Goal: Information Seeking & Learning: Learn about a topic

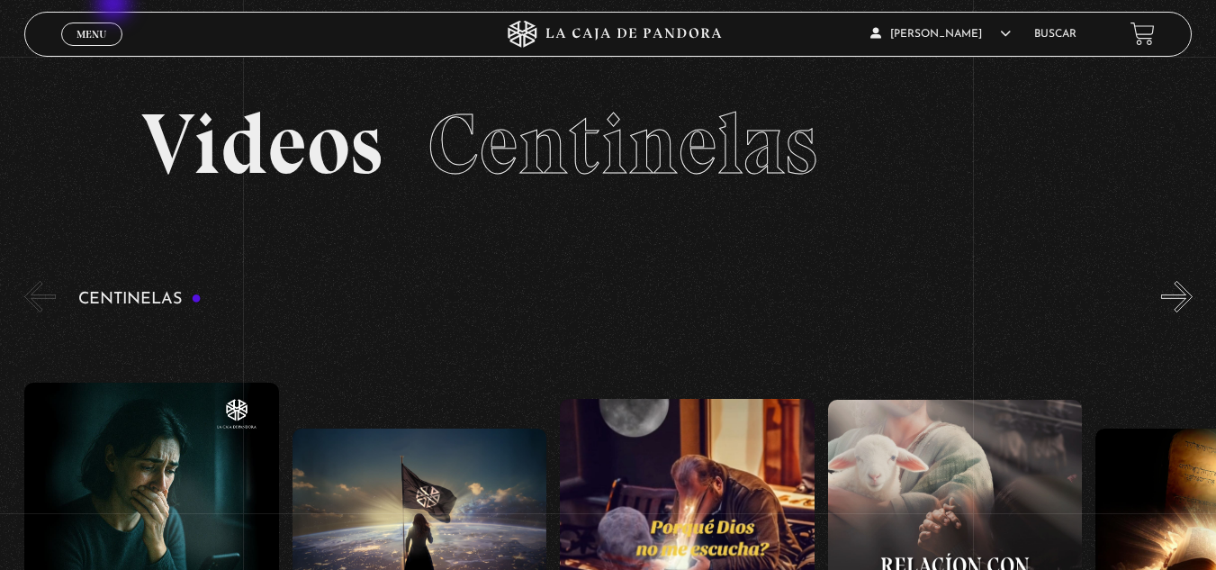
scroll to position [117, 0]
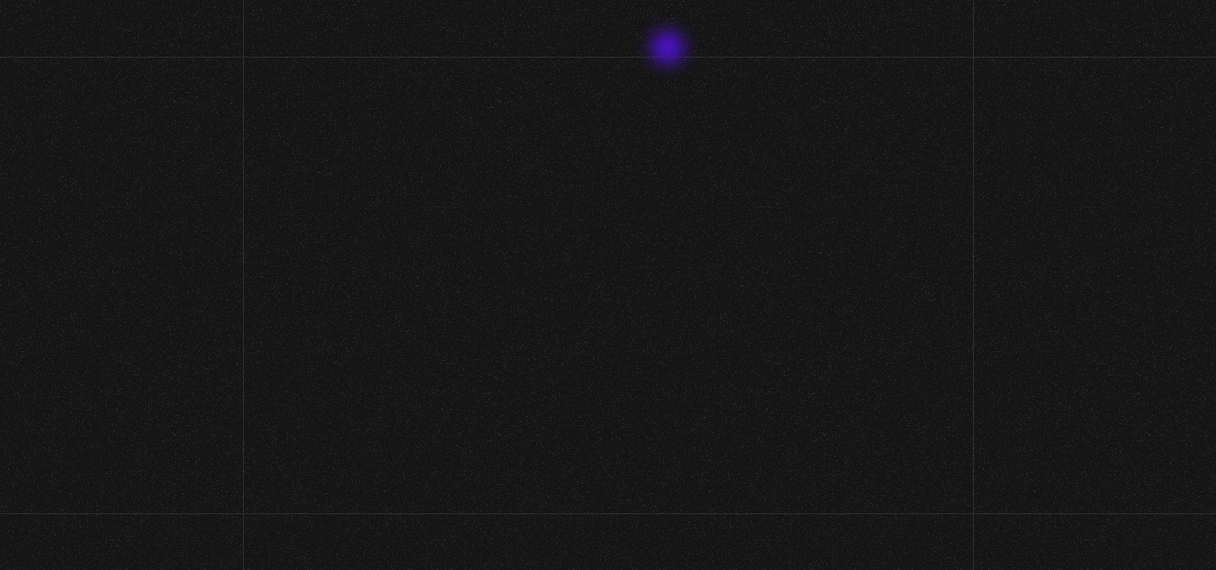
scroll to position [117, 0]
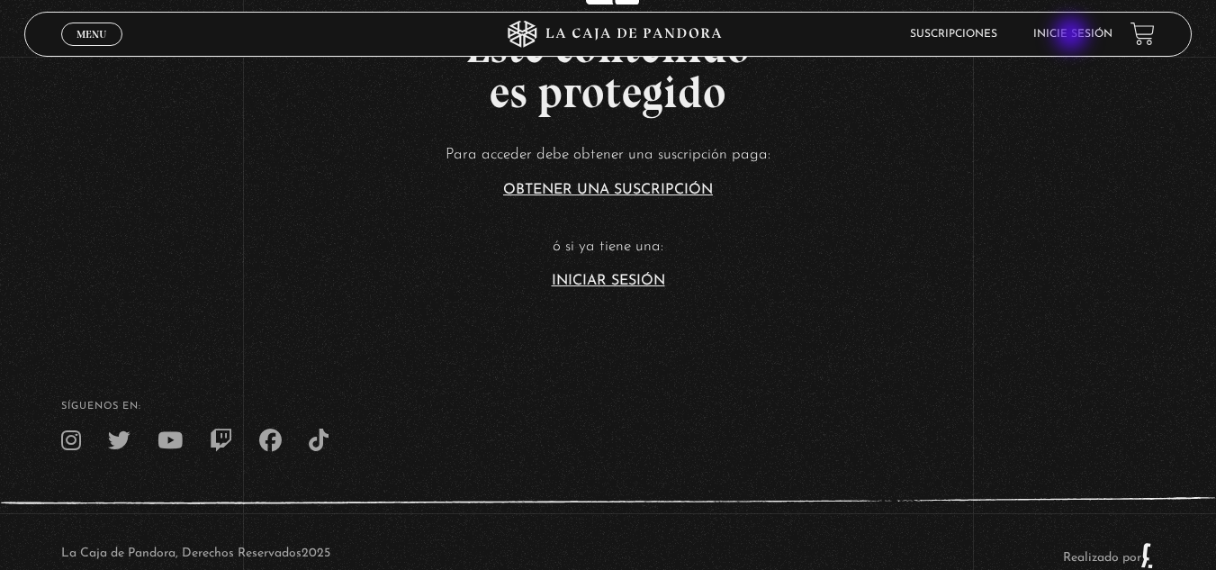
click at [1073, 36] on link "Inicie sesión" at bounding box center [1073, 34] width 79 height 11
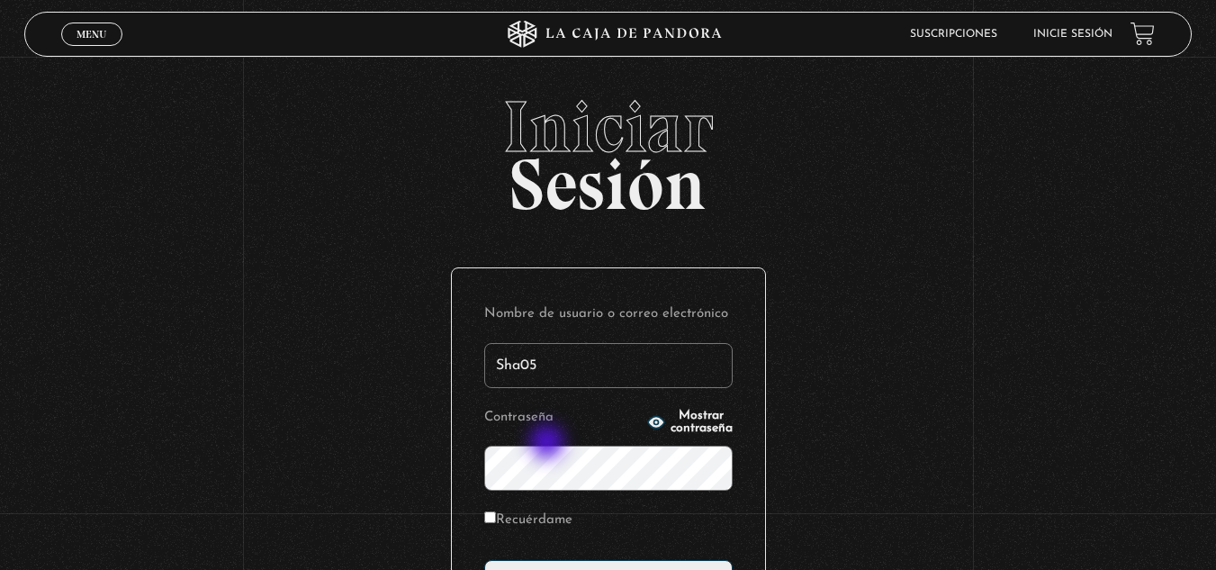
type input "Sha05"
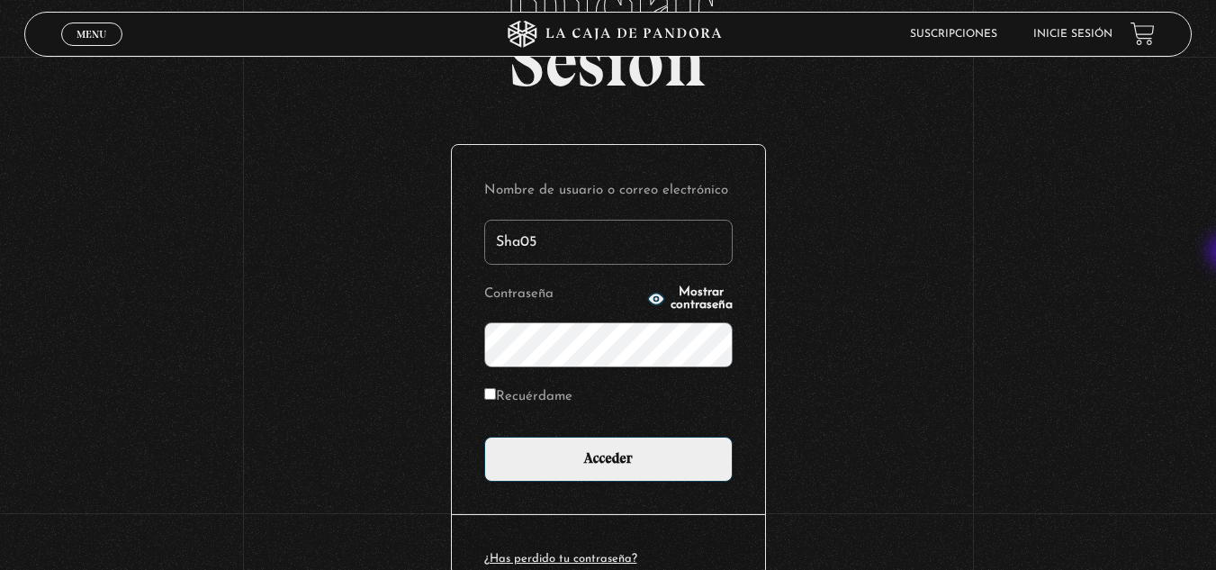
scroll to position [129, 0]
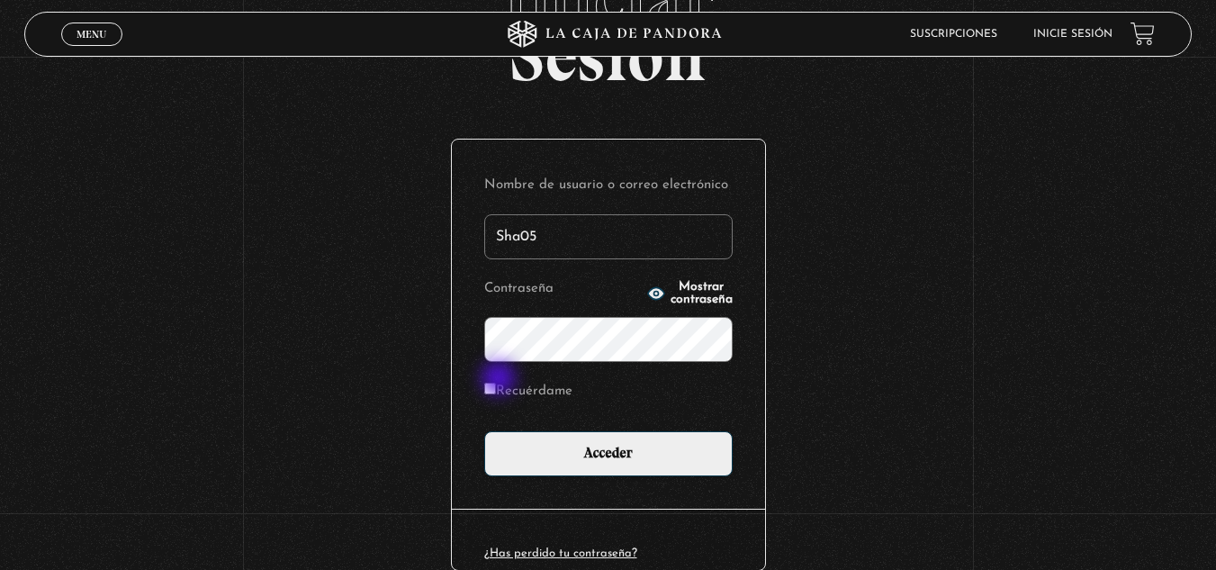
click at [501, 380] on label "Recuérdame" at bounding box center [528, 392] width 88 height 28
click at [496, 383] on input "Recuérdame" at bounding box center [490, 389] width 12 height 12
checkbox input "true"
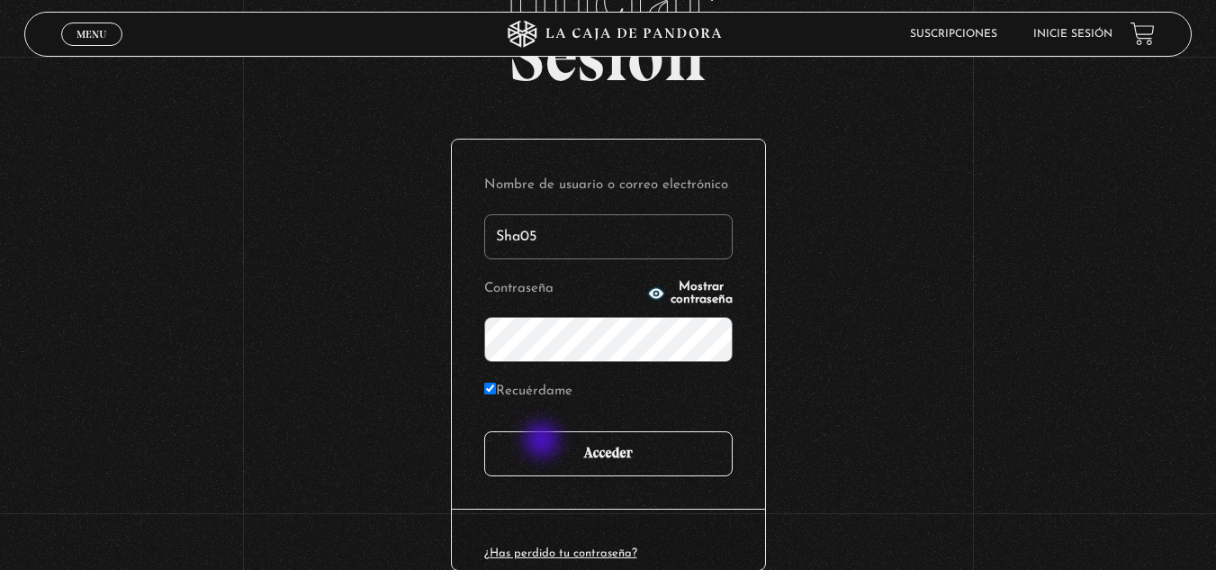
click at [544, 444] on input "Acceder" at bounding box center [608, 453] width 248 height 45
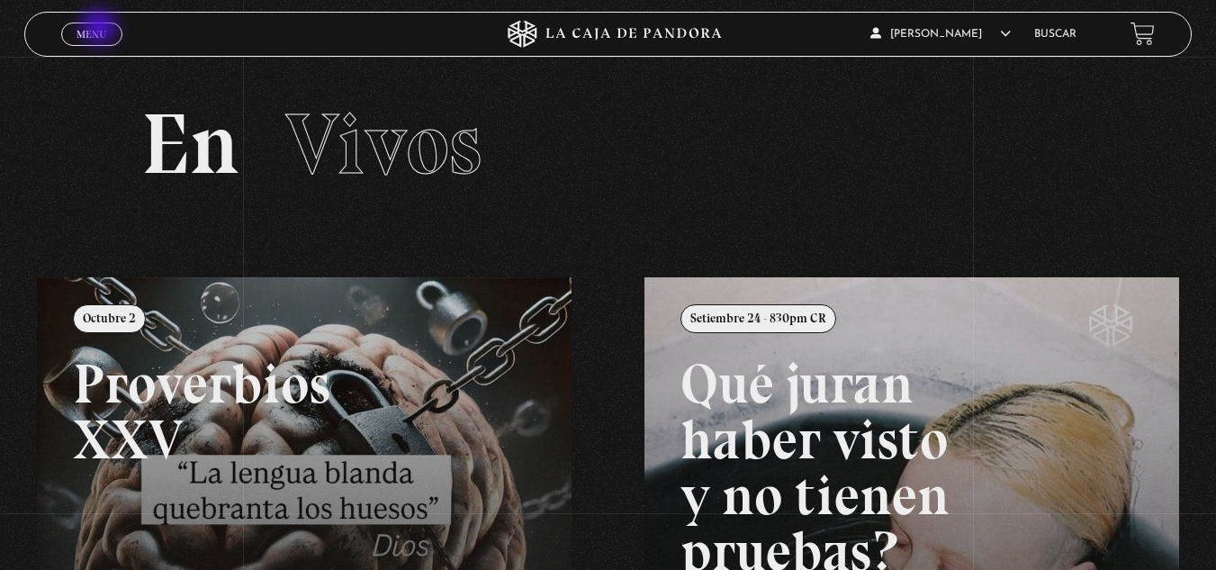
click at [101, 29] on span "Menu" at bounding box center [92, 34] width 30 height 11
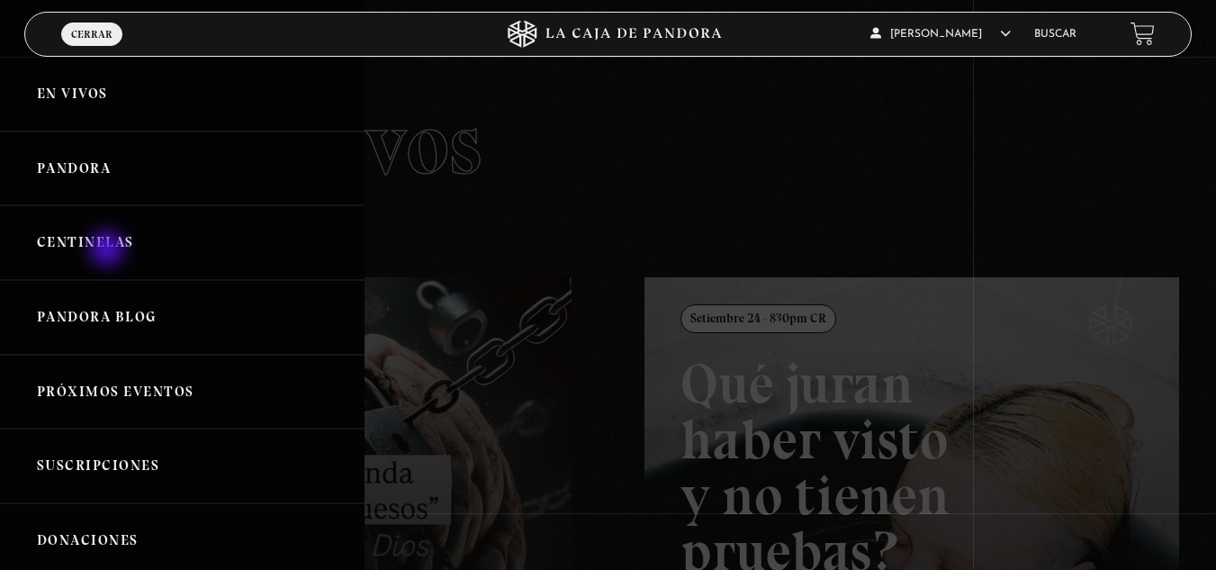
click at [109, 250] on link "Centinelas" at bounding box center [182, 242] width 365 height 75
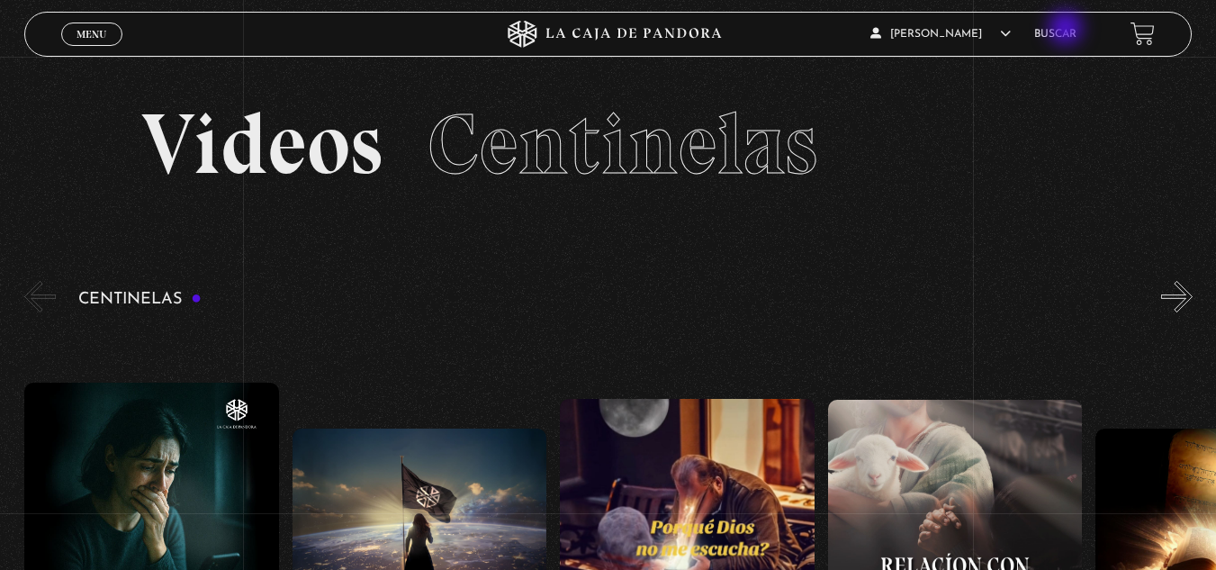
click at [1068, 30] on link "Buscar" at bounding box center [1055, 34] width 42 height 11
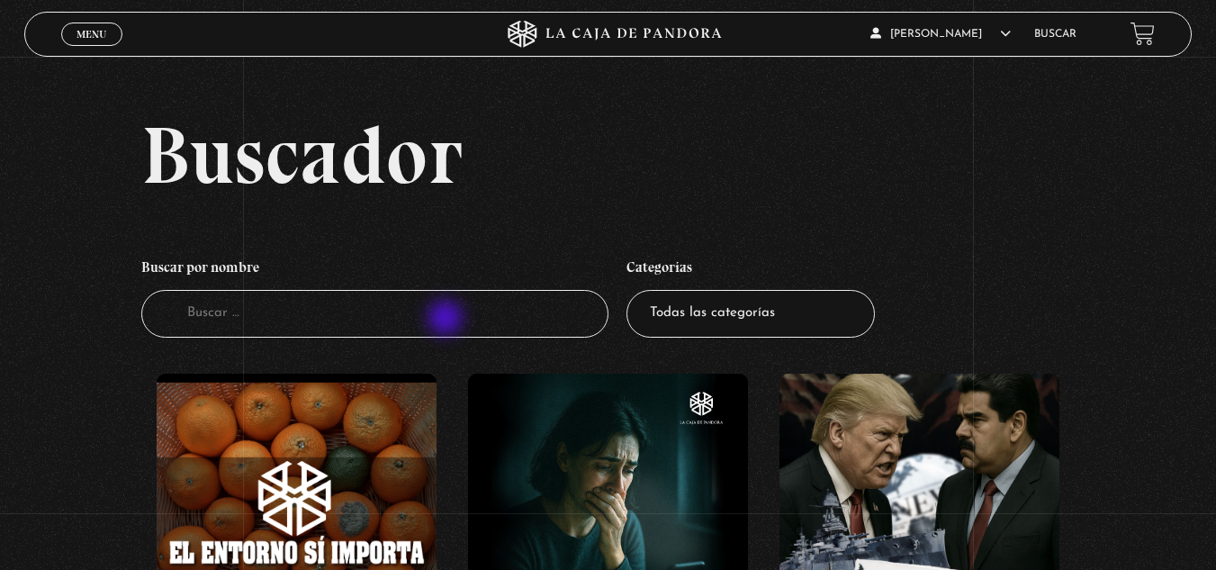
click at [447, 320] on input "Buscador" at bounding box center [374, 314] width 467 height 48
type input "por qaue debo perdonar a mama"
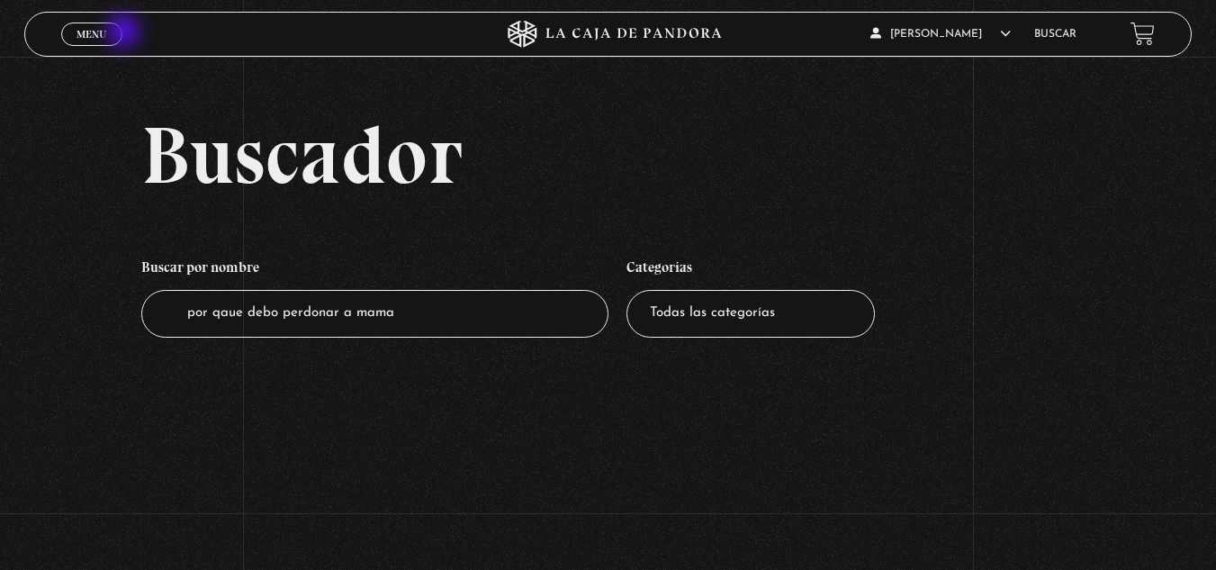
click at [125, 32] on div "Menu Cerrar" at bounding box center [243, 34] width 365 height 43
click at [113, 32] on link "Menu Cerrar" at bounding box center [91, 34] width 61 height 23
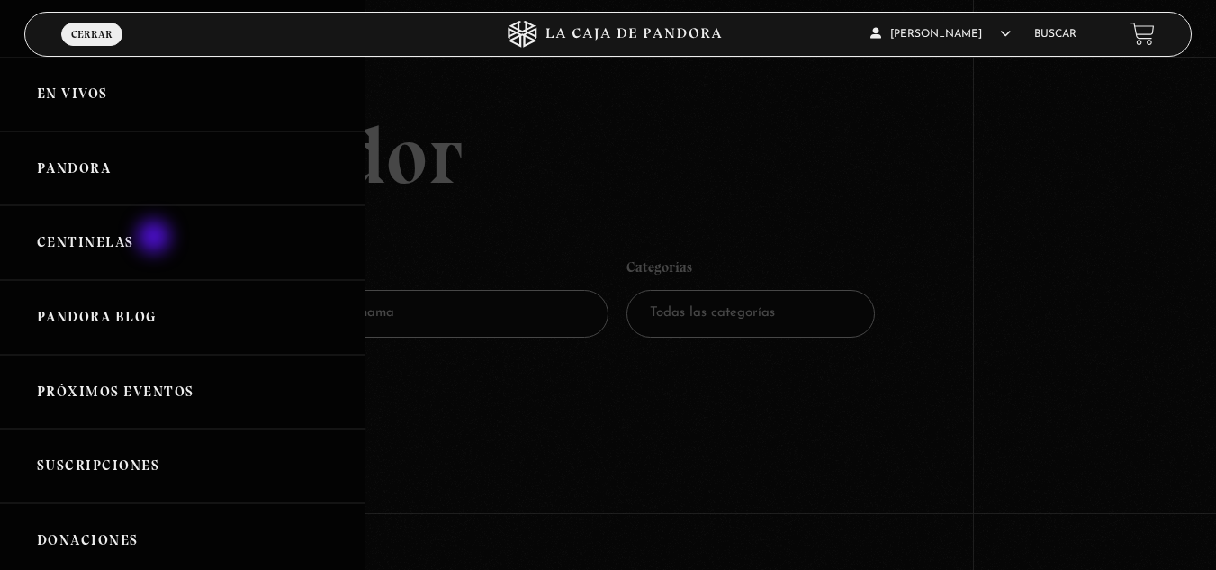
click at [156, 239] on link "Centinelas" at bounding box center [182, 242] width 365 height 75
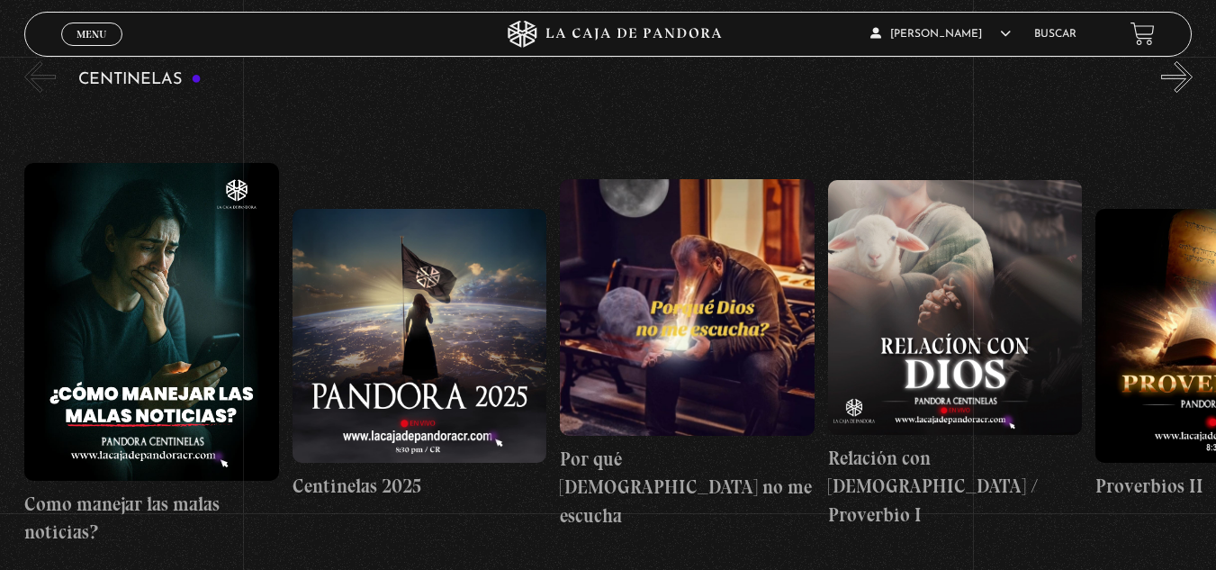
scroll to position [213, 0]
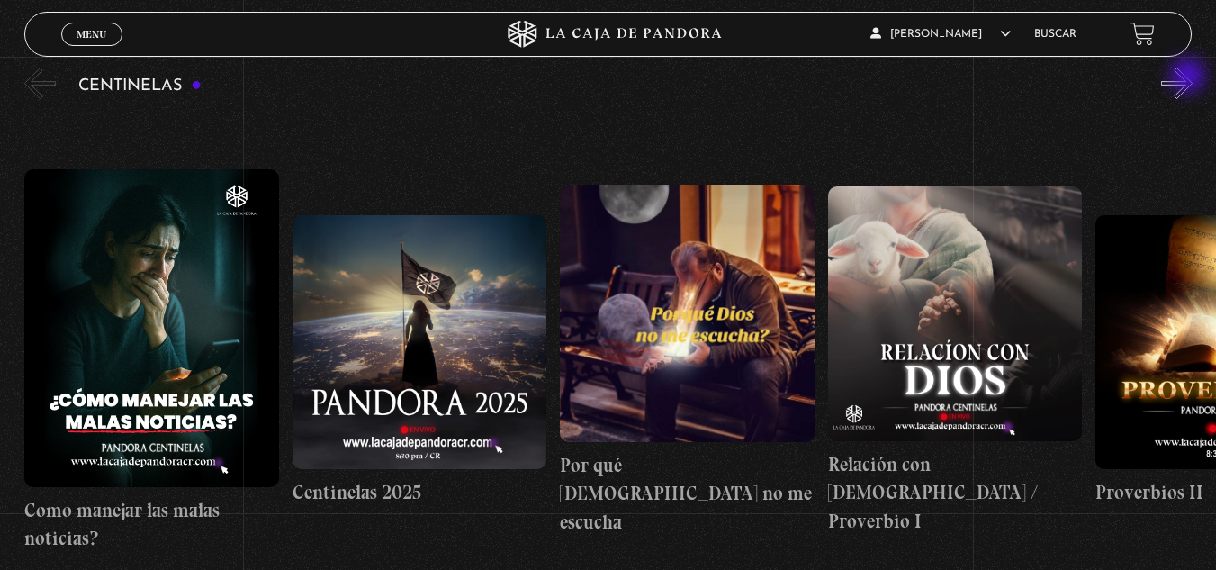
click at [1190, 79] on button "»" at bounding box center [1177, 84] width 32 height 32
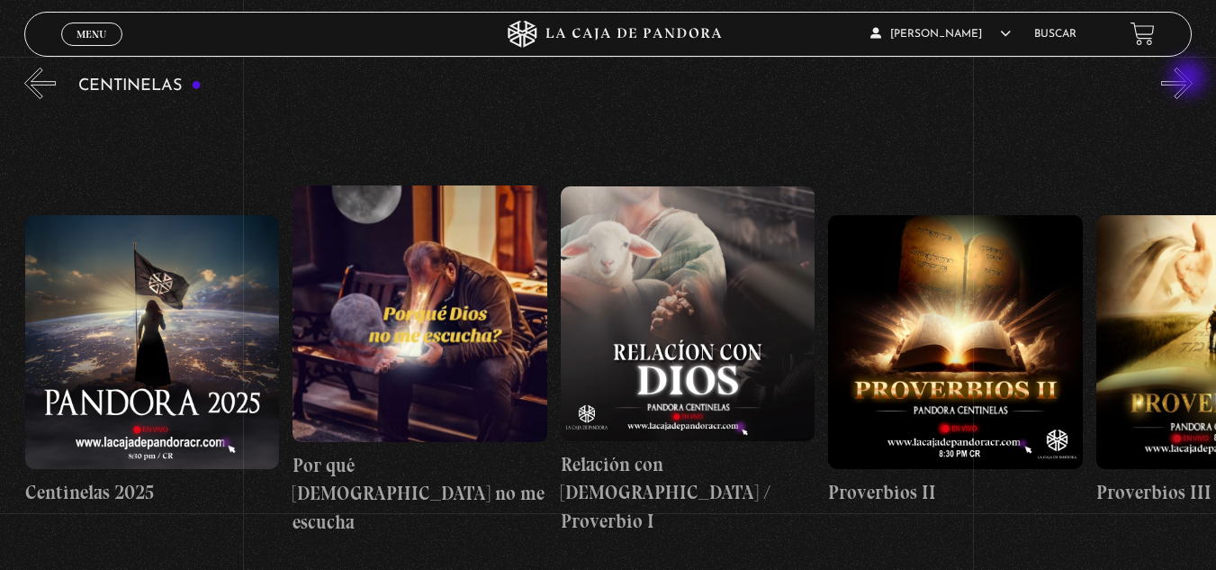
click at [1190, 79] on button "»" at bounding box center [1177, 84] width 32 height 32
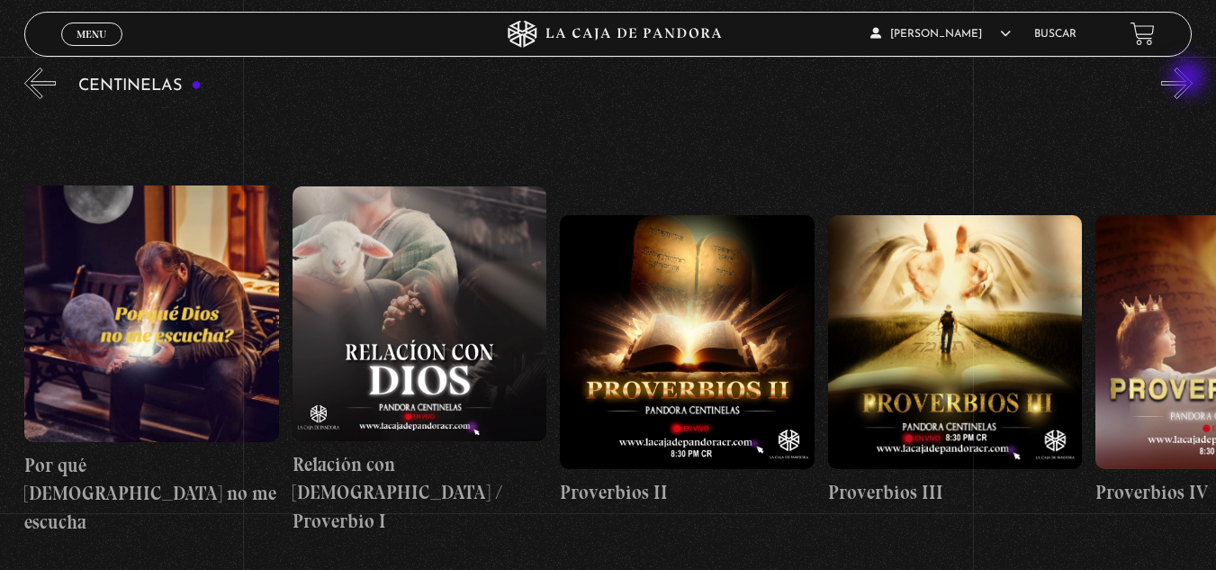
click at [1190, 79] on button "»" at bounding box center [1177, 84] width 32 height 32
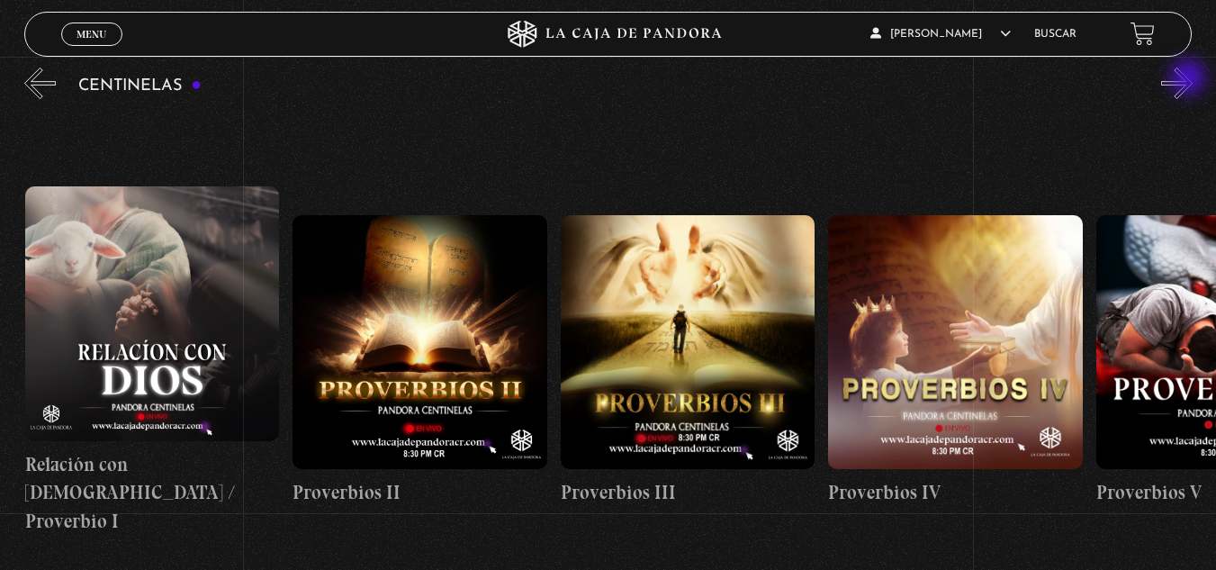
click at [1190, 79] on button "»" at bounding box center [1177, 84] width 32 height 32
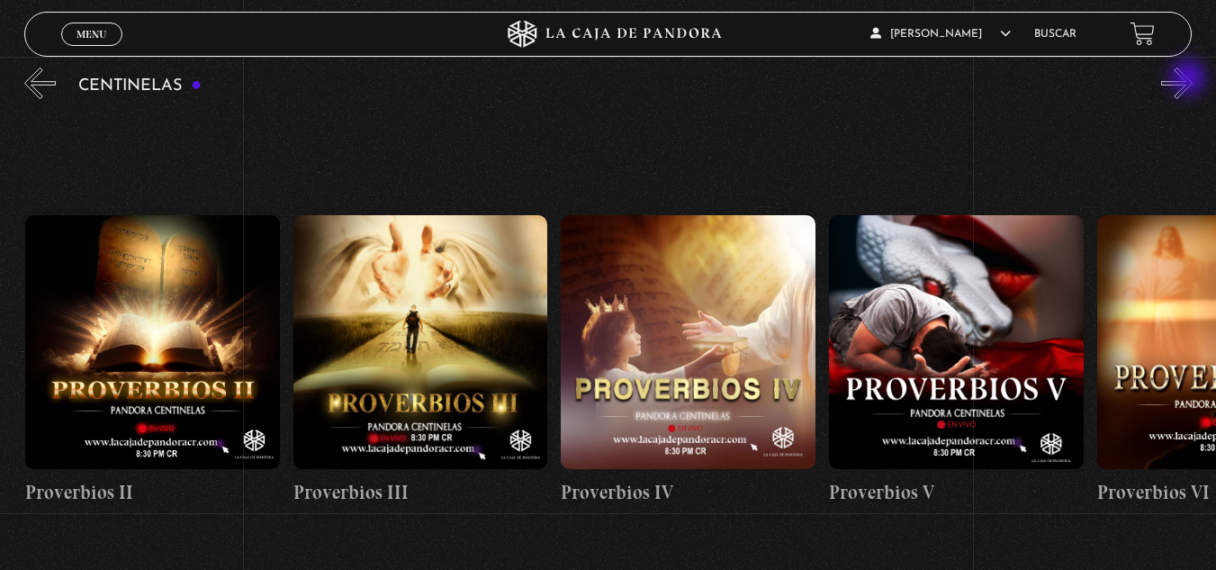
click at [1190, 79] on button "»" at bounding box center [1177, 84] width 32 height 32
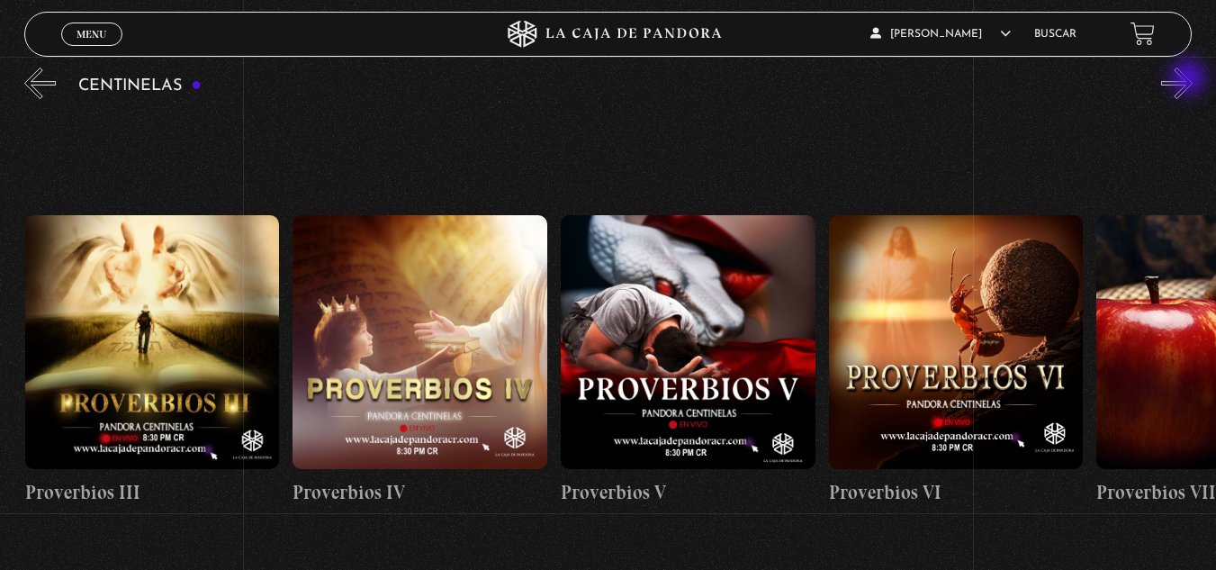
click at [1190, 79] on button "»" at bounding box center [1177, 84] width 32 height 32
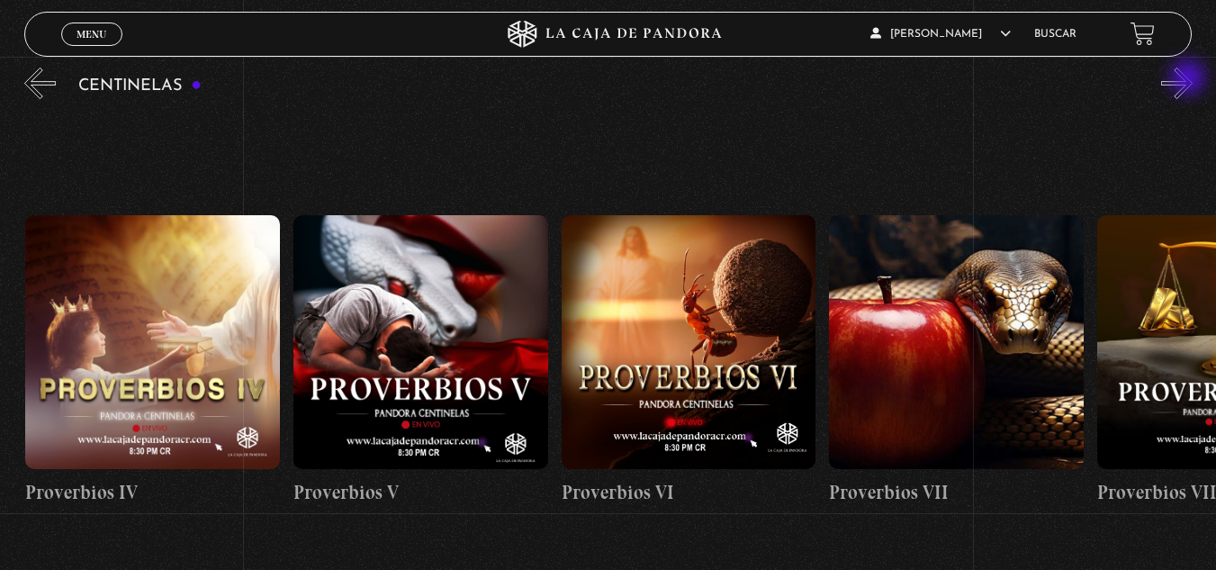
click at [1190, 79] on button "»" at bounding box center [1177, 84] width 32 height 32
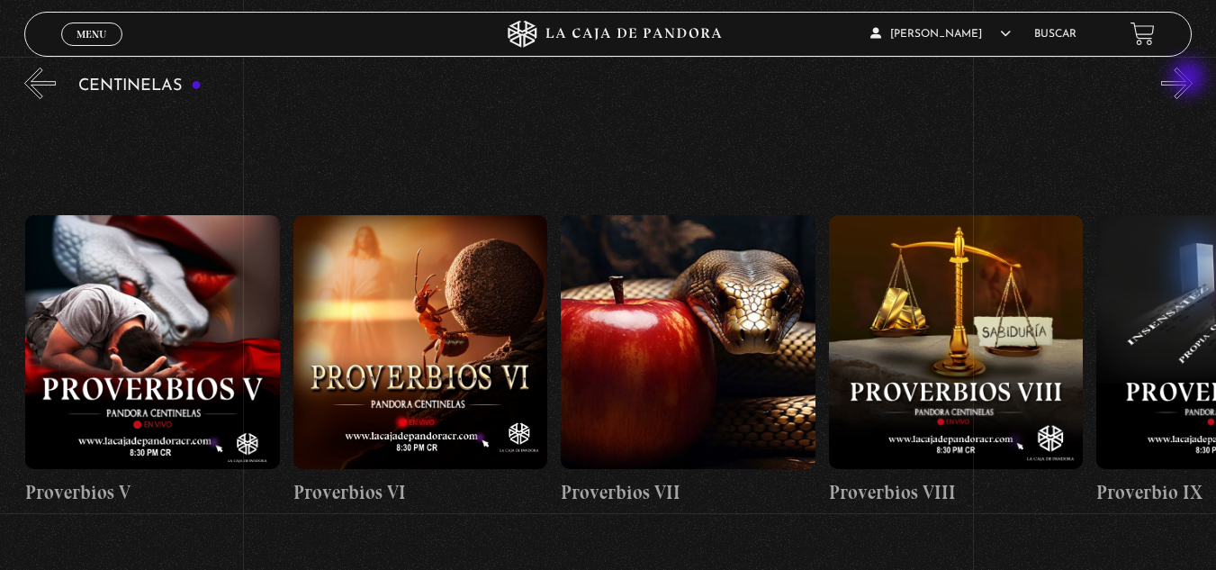
click at [1190, 79] on button "»" at bounding box center [1177, 84] width 32 height 32
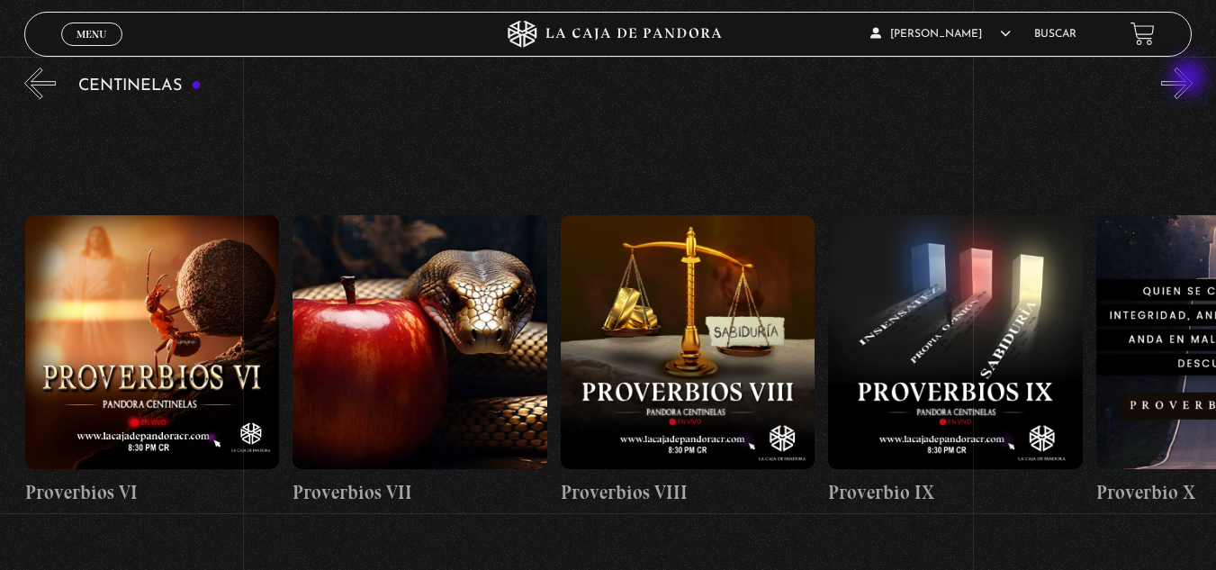
click at [1190, 79] on button "»" at bounding box center [1177, 84] width 32 height 32
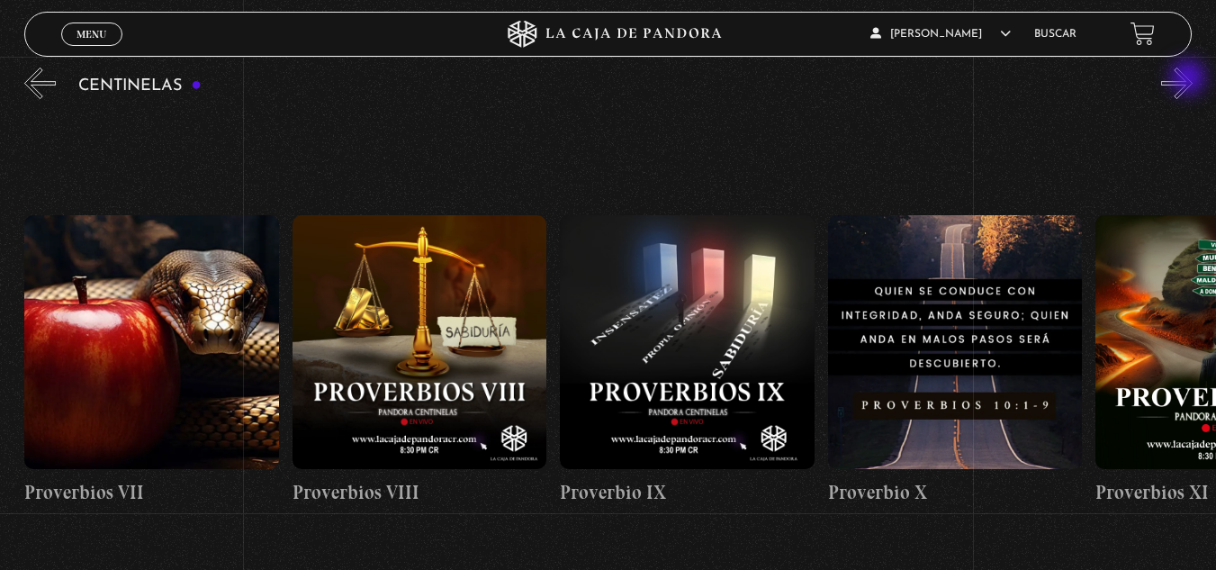
click at [1190, 79] on button "»" at bounding box center [1177, 84] width 32 height 32
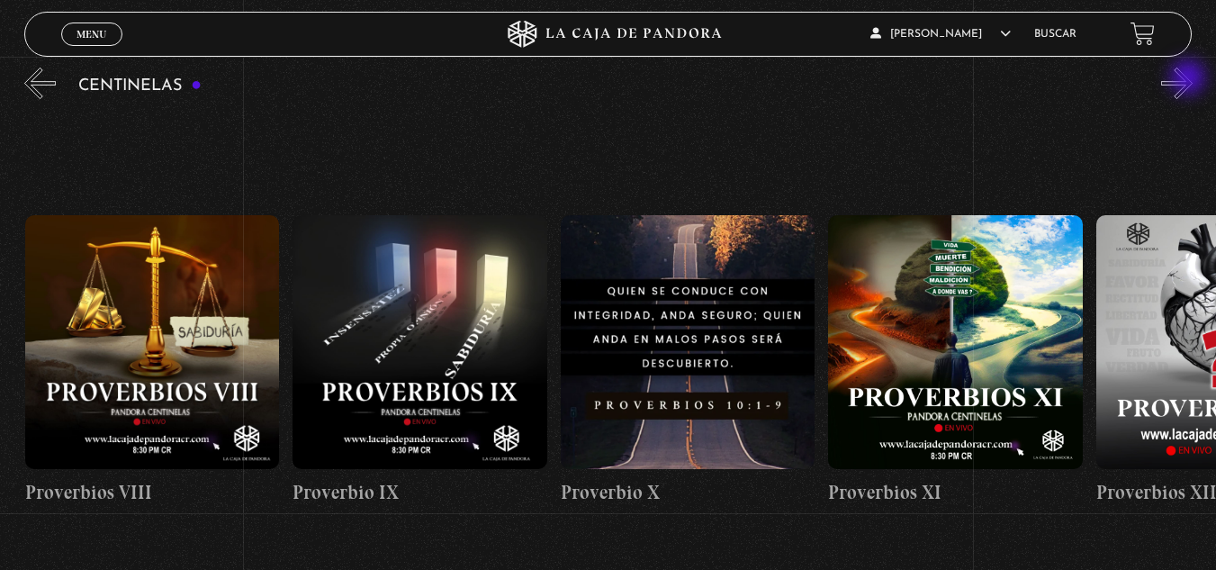
scroll to position [0, 2679]
click at [1190, 79] on button "»" at bounding box center [1177, 84] width 32 height 32
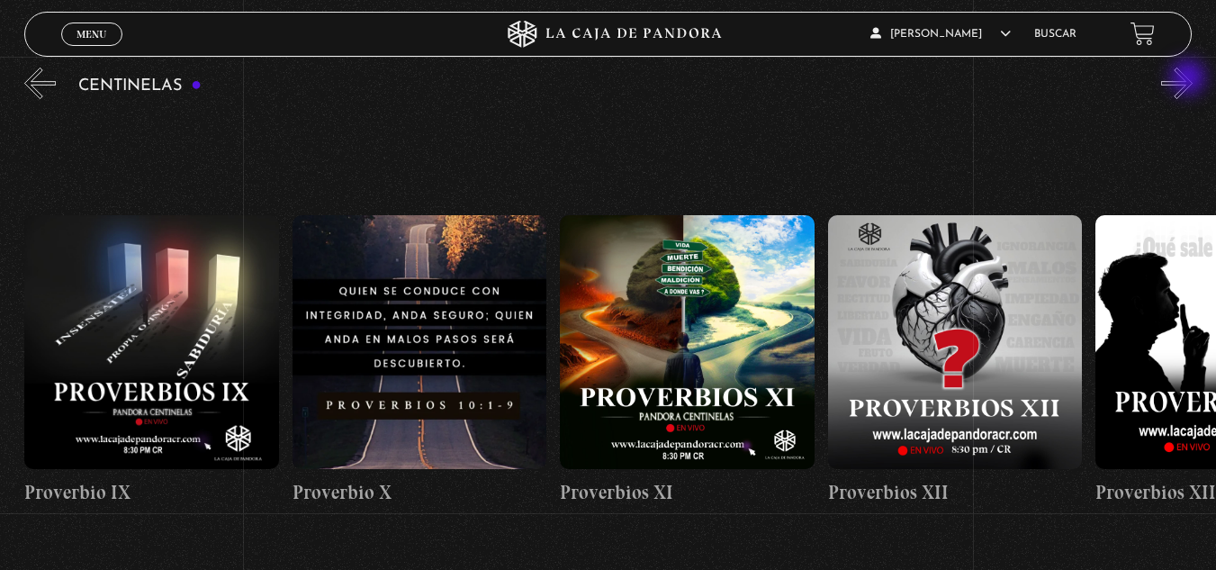
click at [1190, 79] on button "»" at bounding box center [1177, 84] width 32 height 32
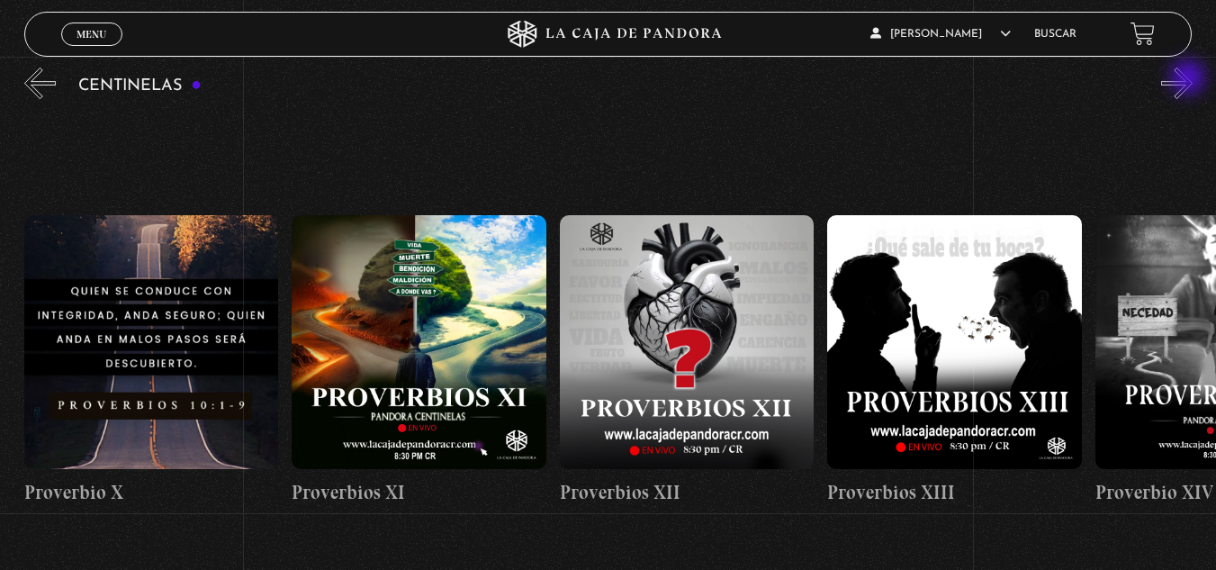
click at [1190, 79] on button "»" at bounding box center [1177, 84] width 32 height 32
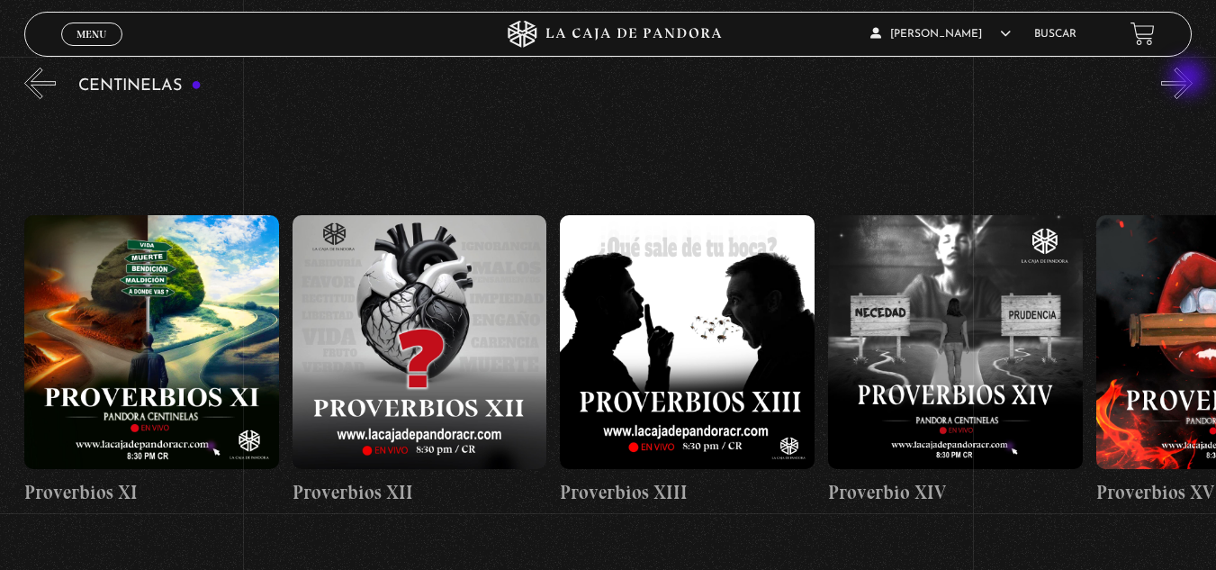
click at [1190, 79] on button "»" at bounding box center [1177, 84] width 32 height 32
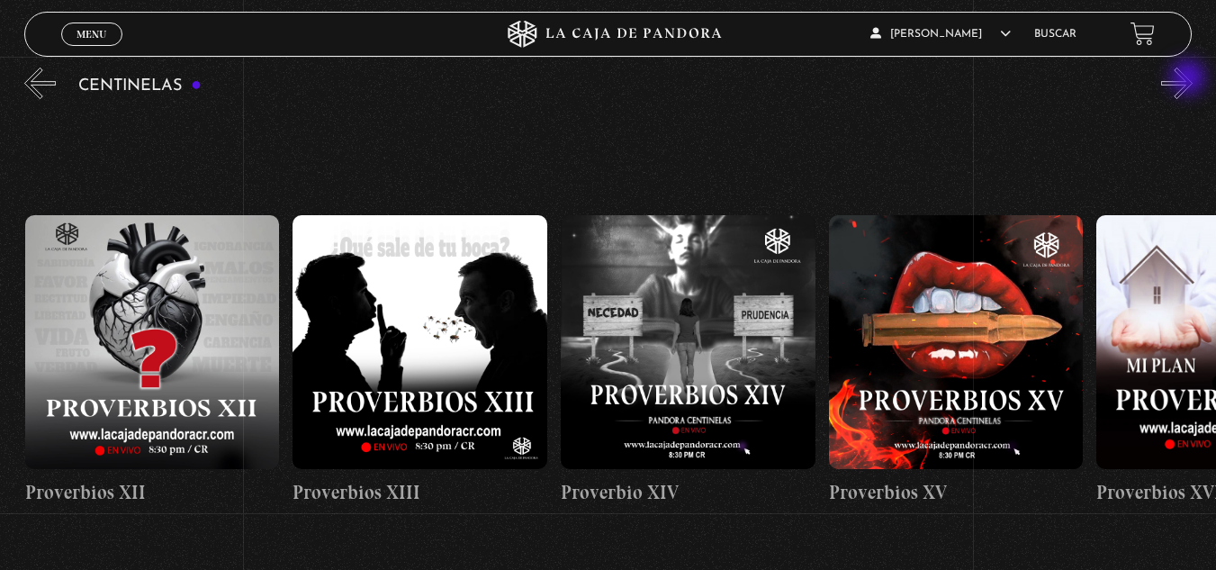
click at [1190, 79] on button "»" at bounding box center [1177, 84] width 32 height 32
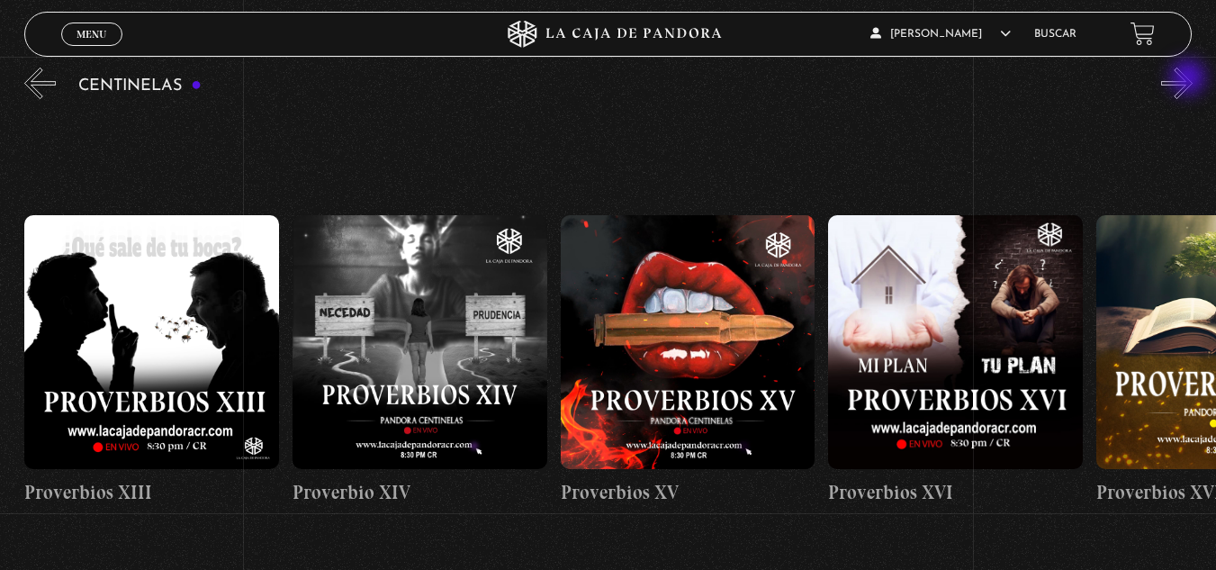
click at [1190, 79] on button "»" at bounding box center [1177, 84] width 32 height 32
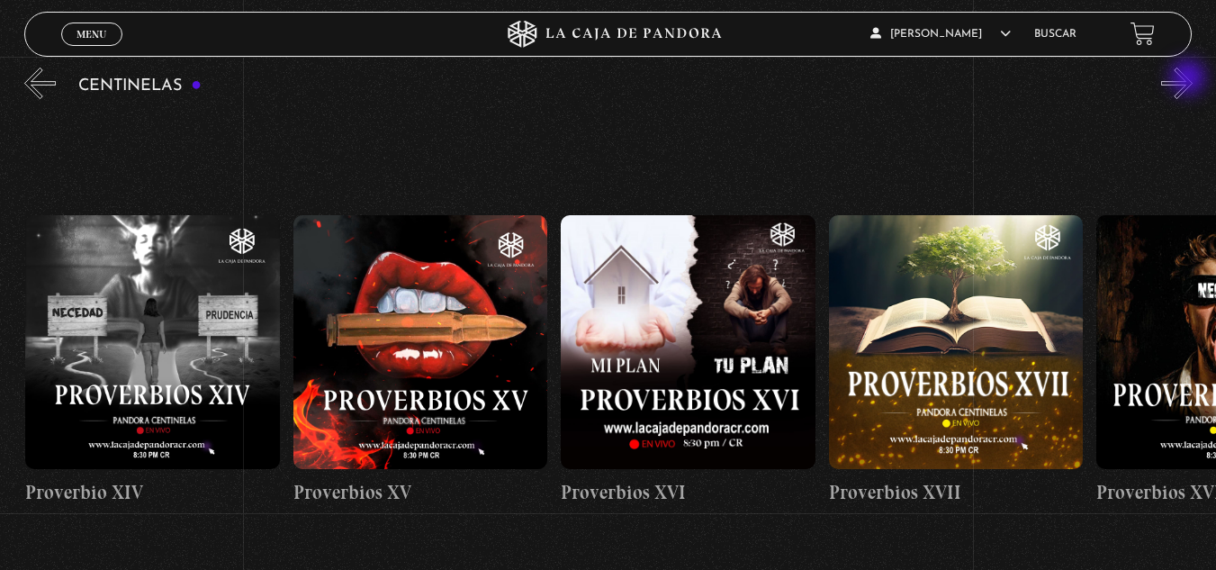
click at [1190, 79] on button "»" at bounding box center [1177, 84] width 32 height 32
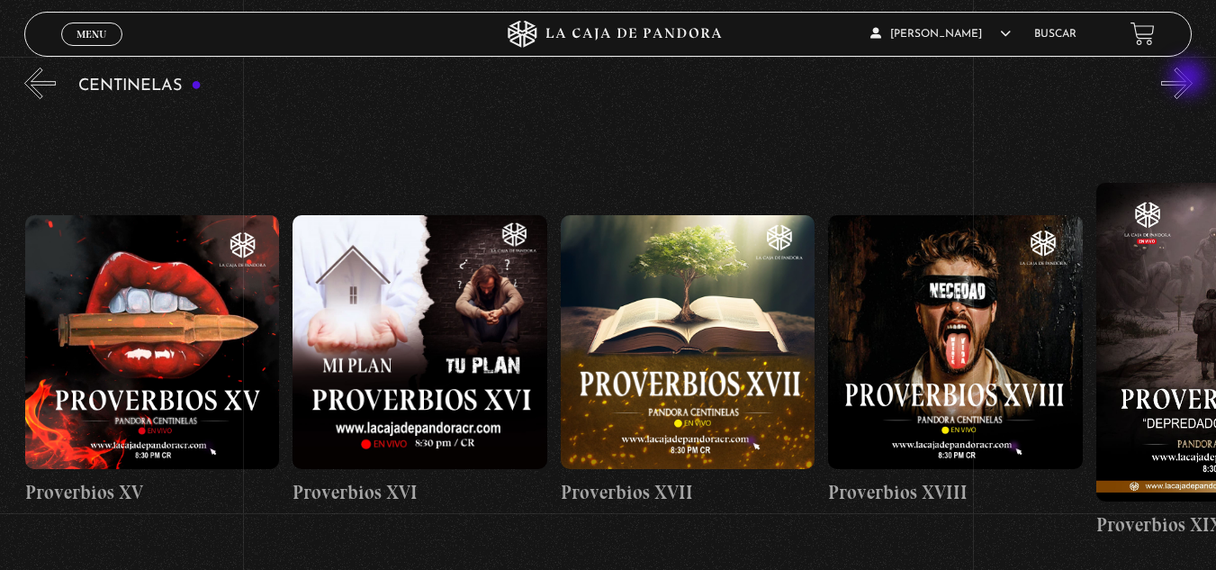
click at [1190, 79] on button "»" at bounding box center [1177, 84] width 32 height 32
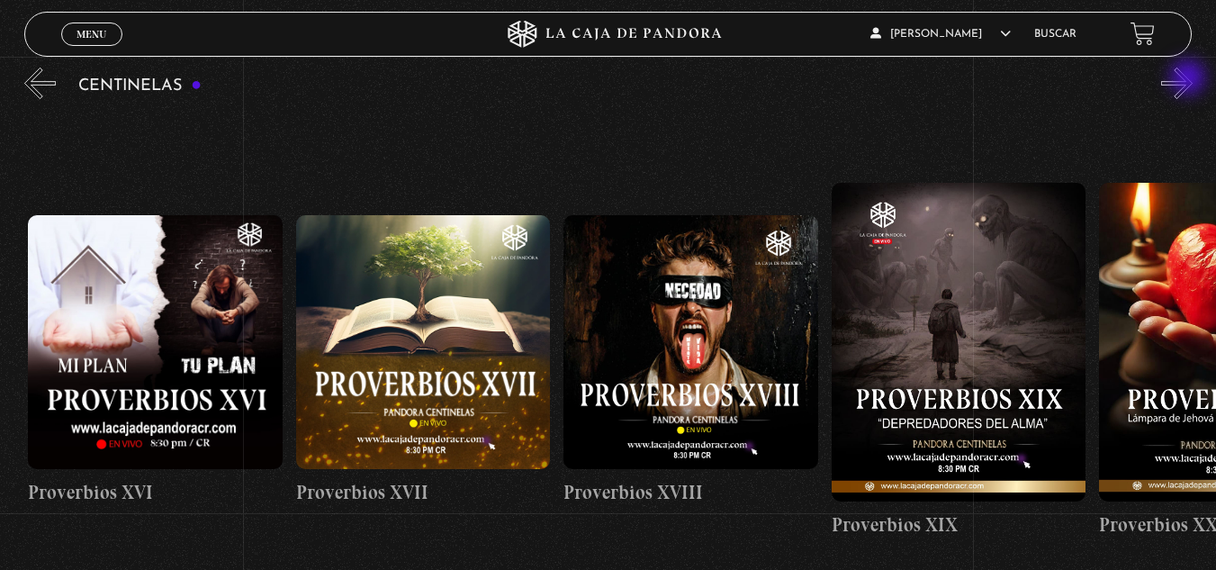
click at [1190, 79] on button "»" at bounding box center [1177, 84] width 32 height 32
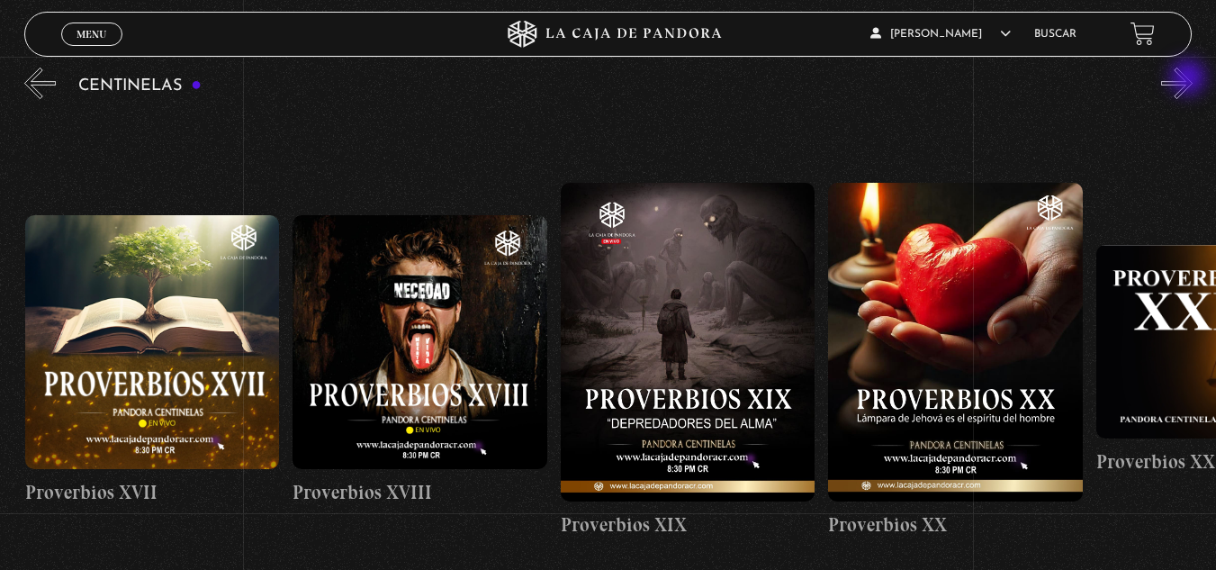
click at [1190, 79] on button "»" at bounding box center [1177, 84] width 32 height 32
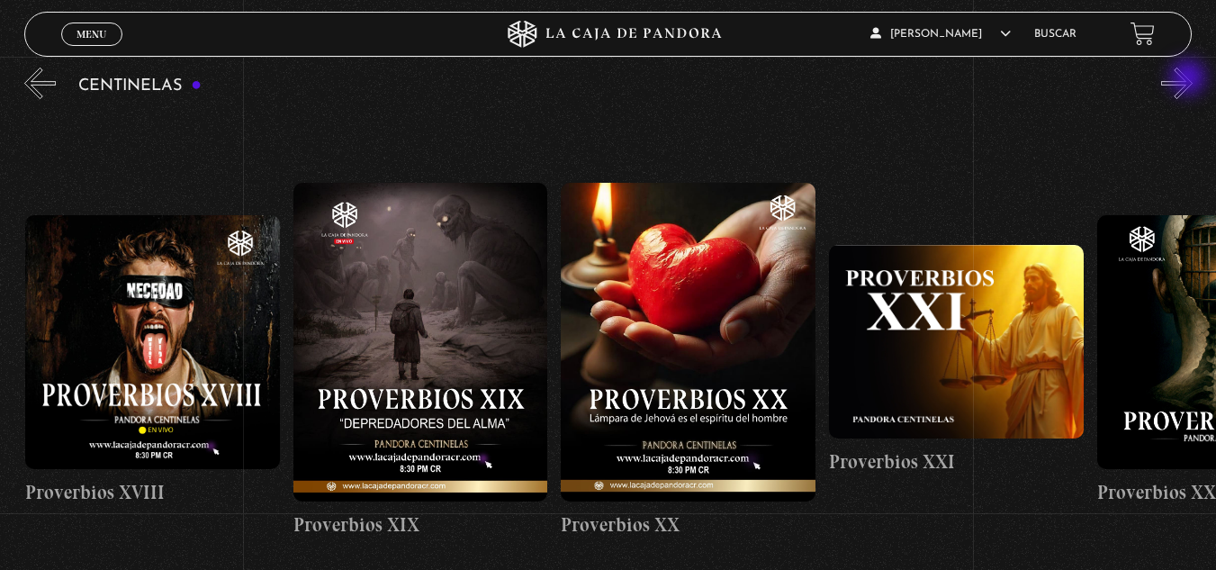
click at [1190, 79] on button "»" at bounding box center [1177, 84] width 32 height 32
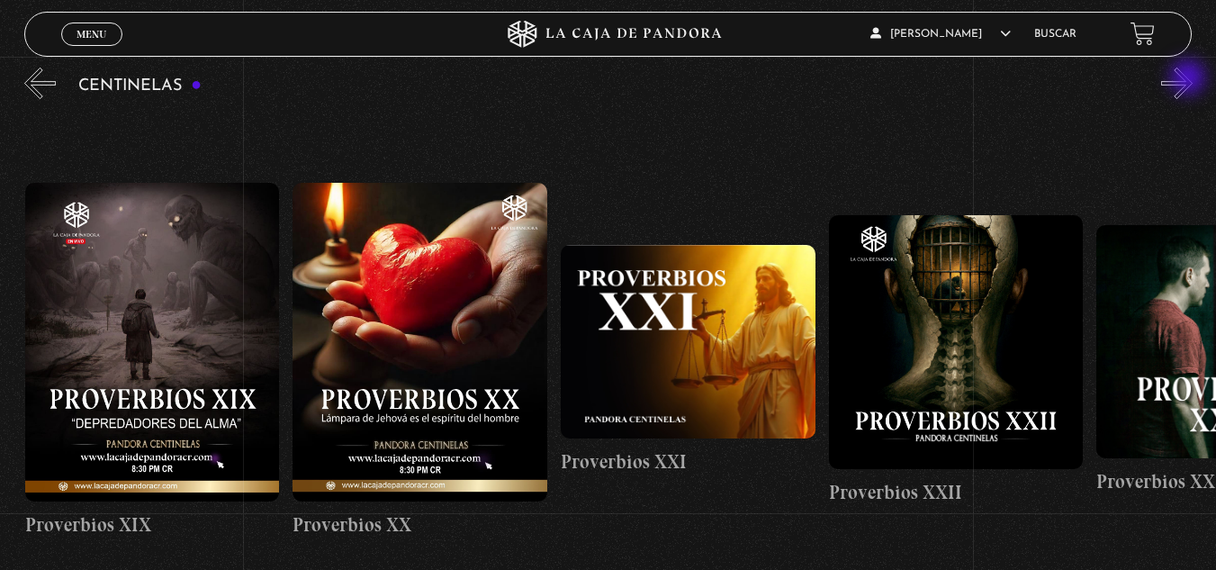
click at [1190, 79] on button "»" at bounding box center [1177, 84] width 32 height 32
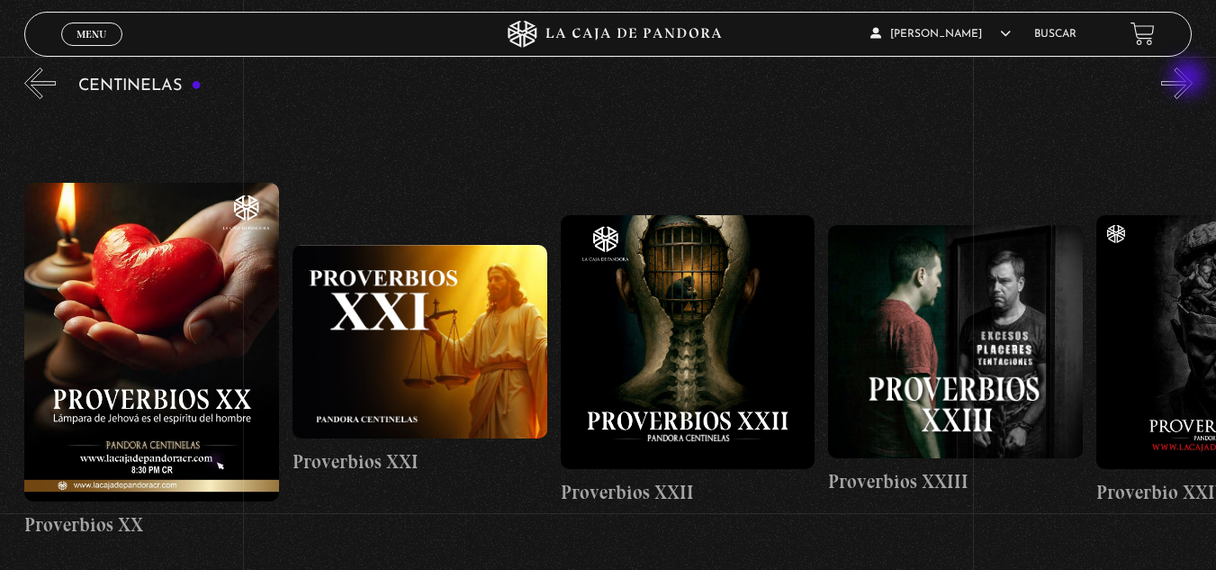
click at [1190, 79] on button "»" at bounding box center [1177, 84] width 32 height 32
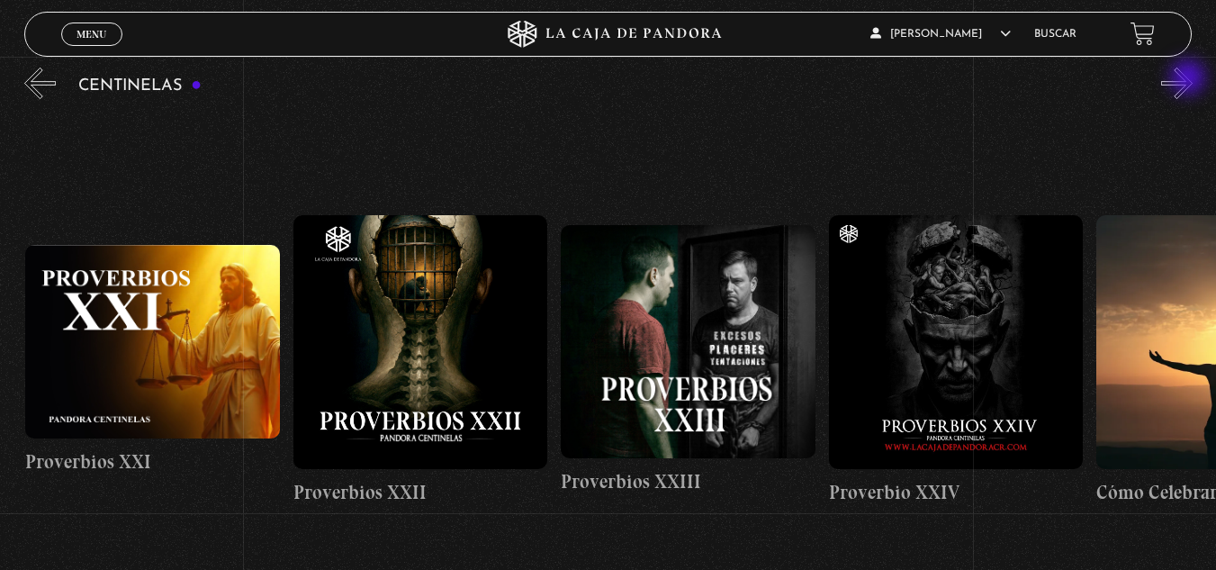
scroll to position [0, 6162]
click at [1190, 79] on button "»" at bounding box center [1177, 84] width 32 height 32
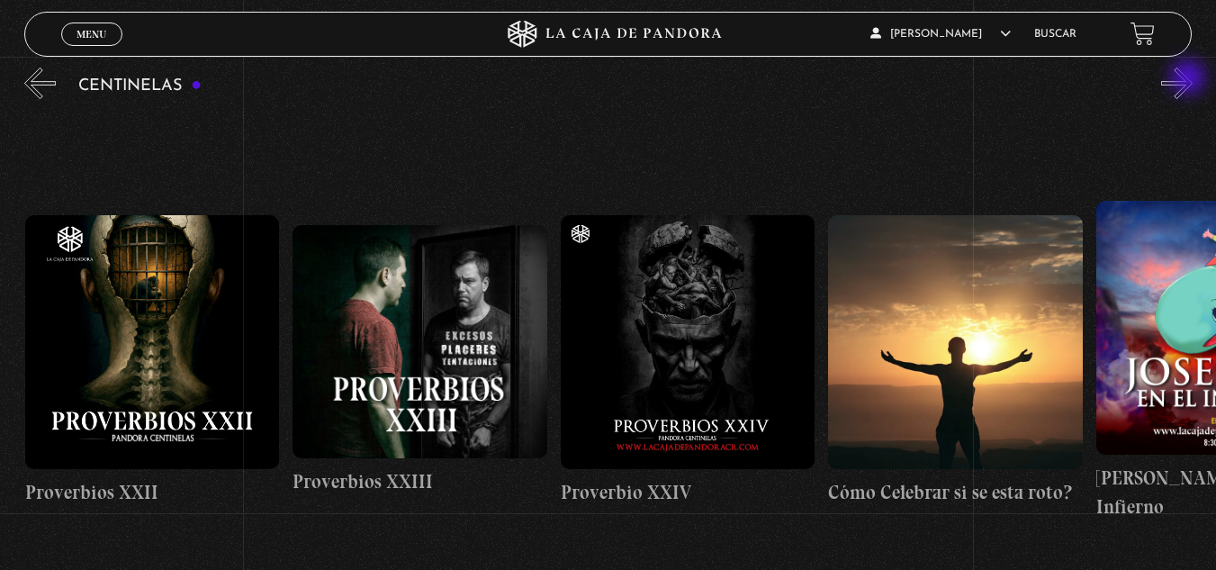
click at [1190, 79] on button "»" at bounding box center [1177, 84] width 32 height 32
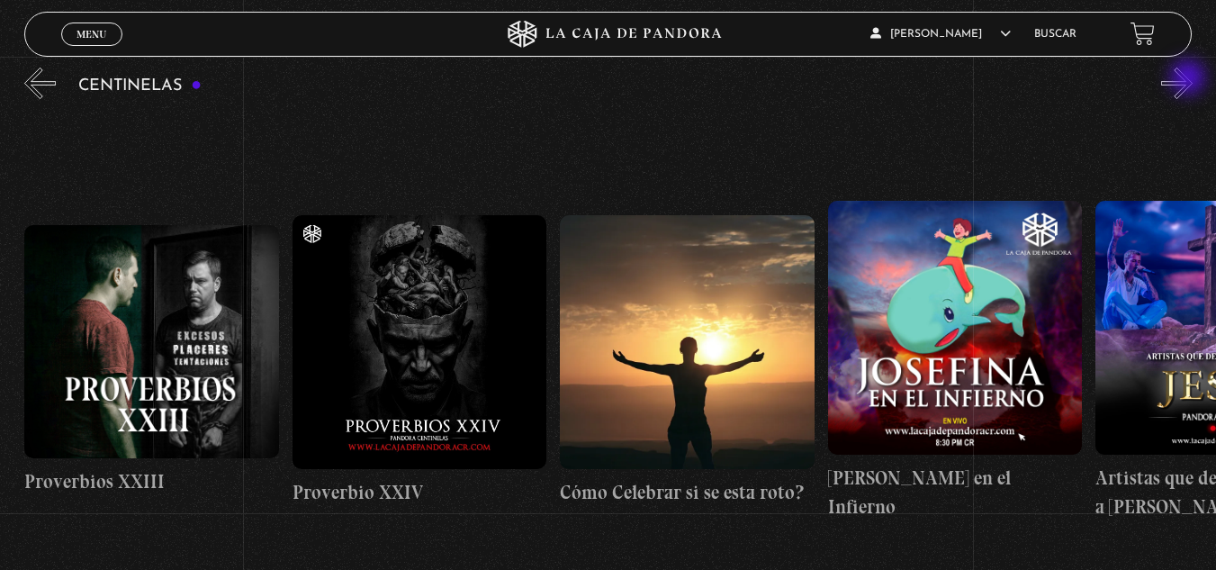
click at [1190, 79] on button "»" at bounding box center [1177, 84] width 32 height 32
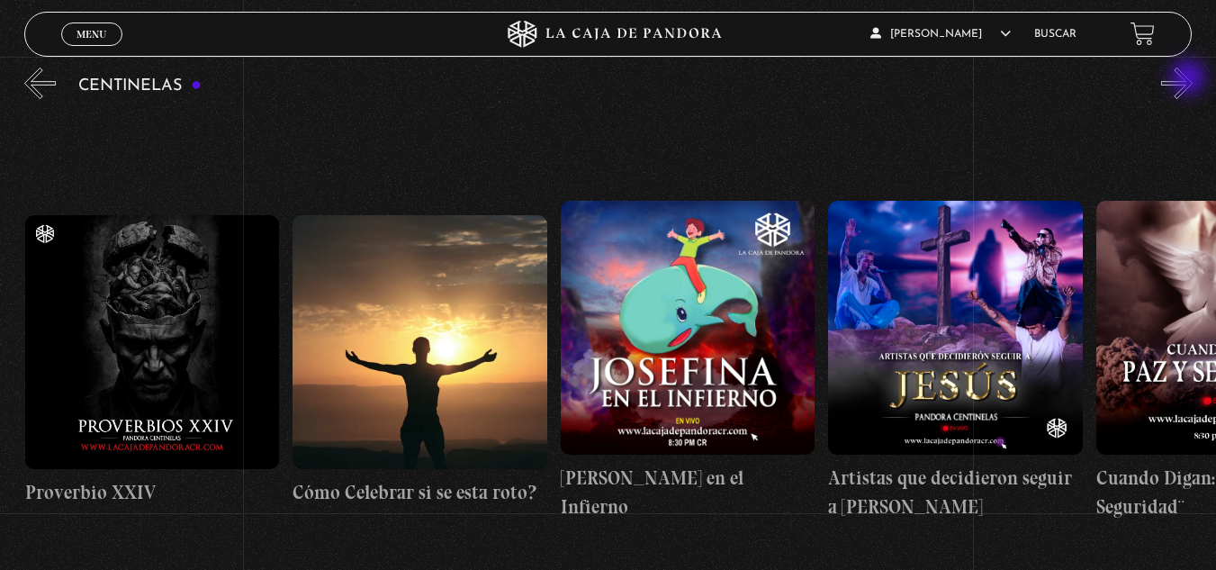
click at [1190, 79] on button "»" at bounding box center [1177, 84] width 32 height 32
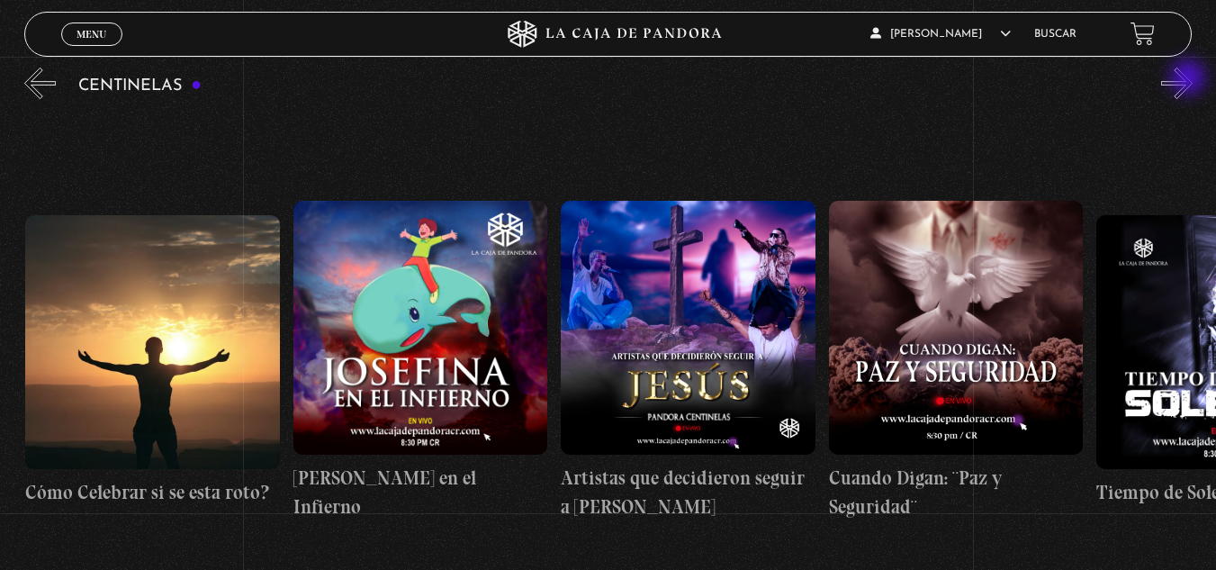
click at [1190, 79] on button "»" at bounding box center [1177, 84] width 32 height 32
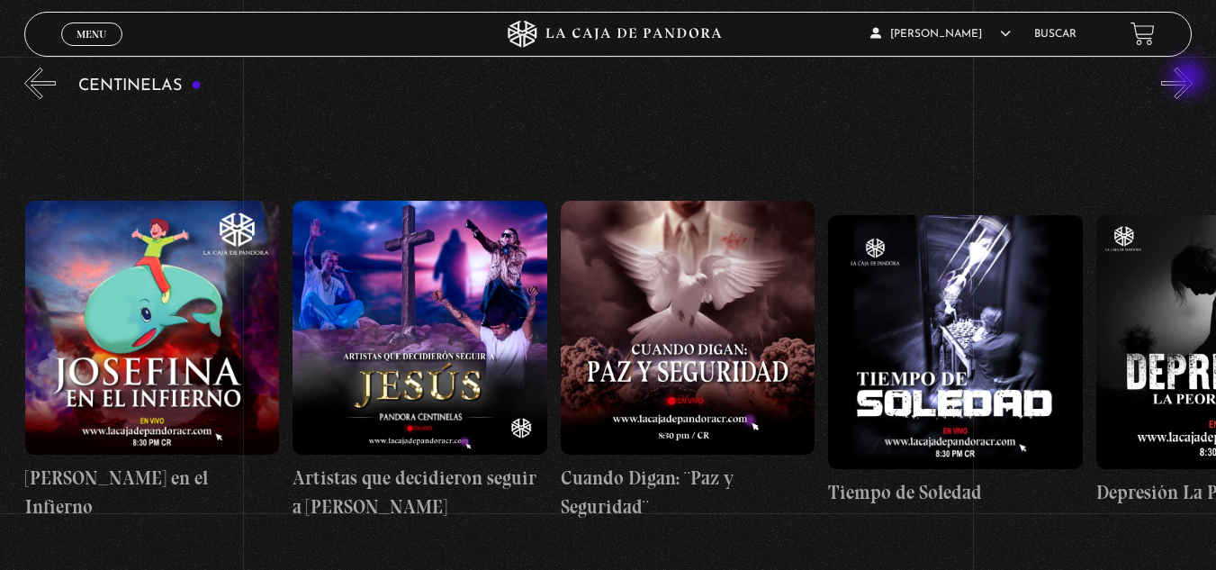
click at [1190, 79] on button "»" at bounding box center [1177, 84] width 32 height 32
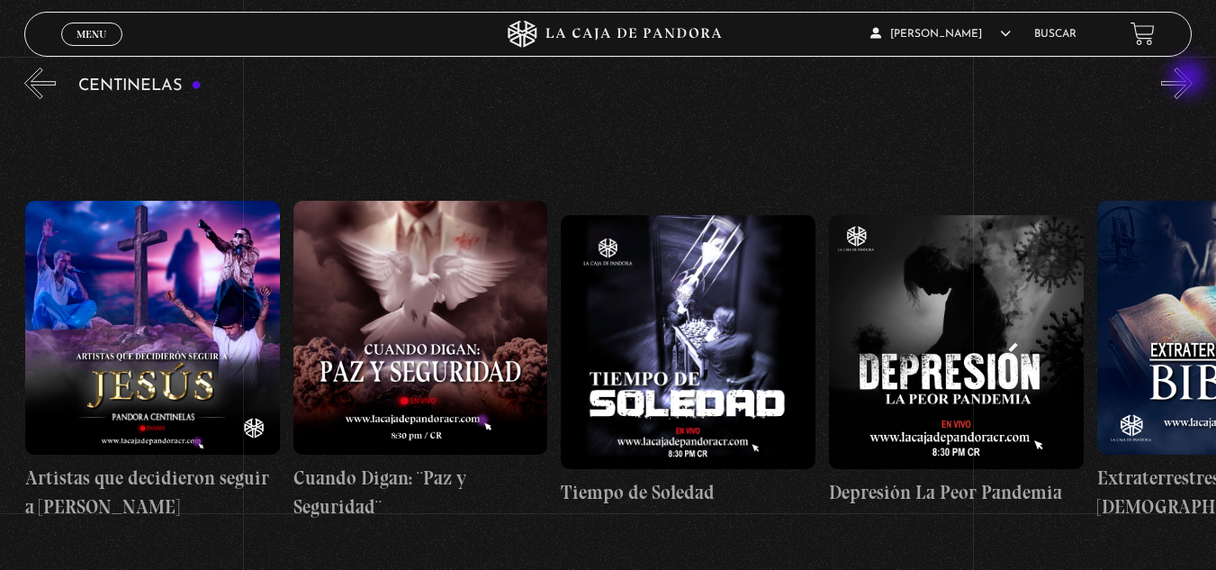
click at [1190, 79] on button "»" at bounding box center [1177, 84] width 32 height 32
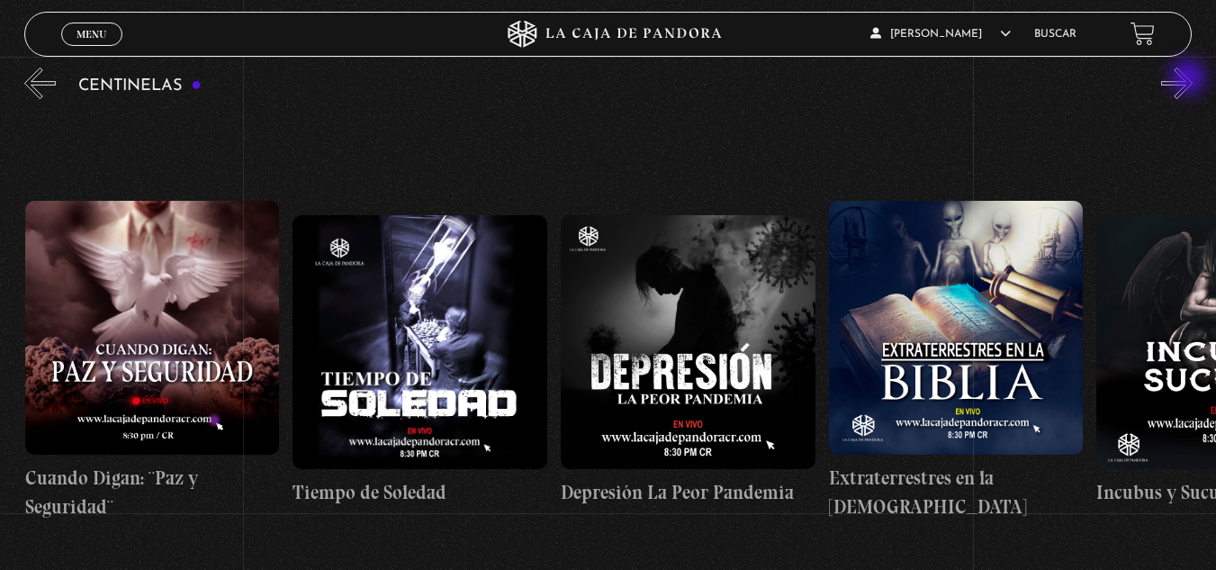
click at [1190, 79] on button "»" at bounding box center [1177, 84] width 32 height 32
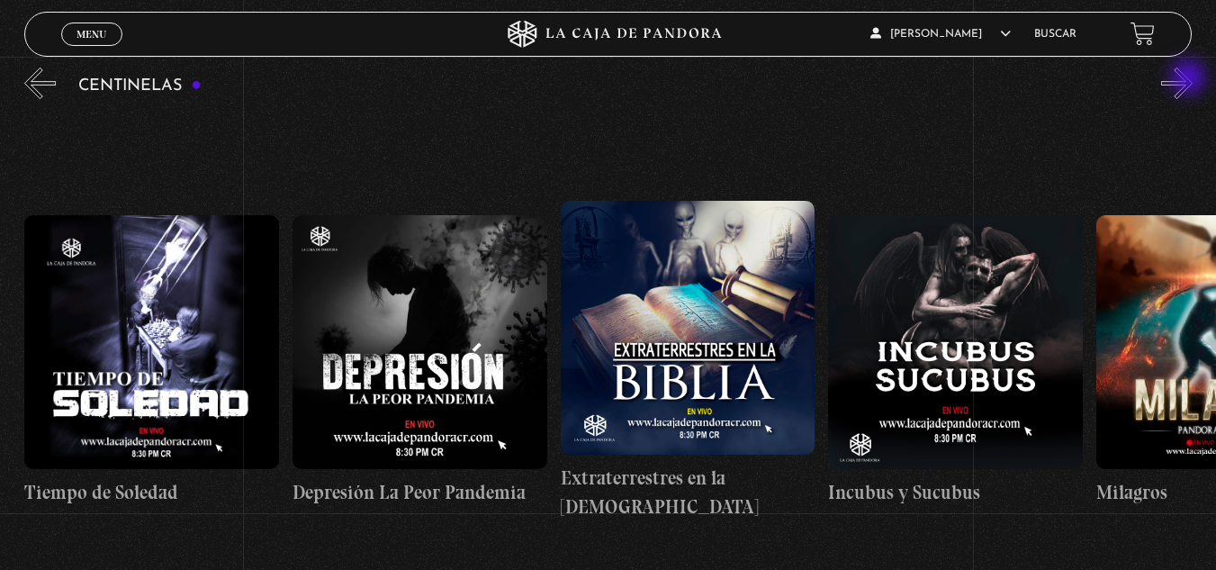
click at [1190, 79] on button "»" at bounding box center [1177, 84] width 32 height 32
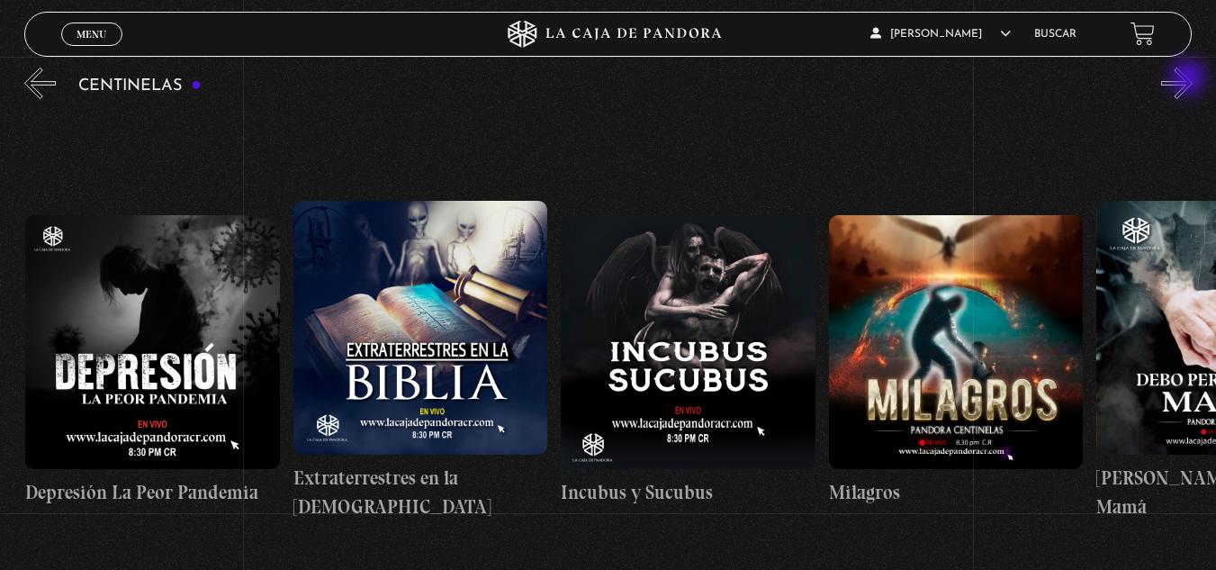
click at [1190, 79] on button "»" at bounding box center [1177, 84] width 32 height 32
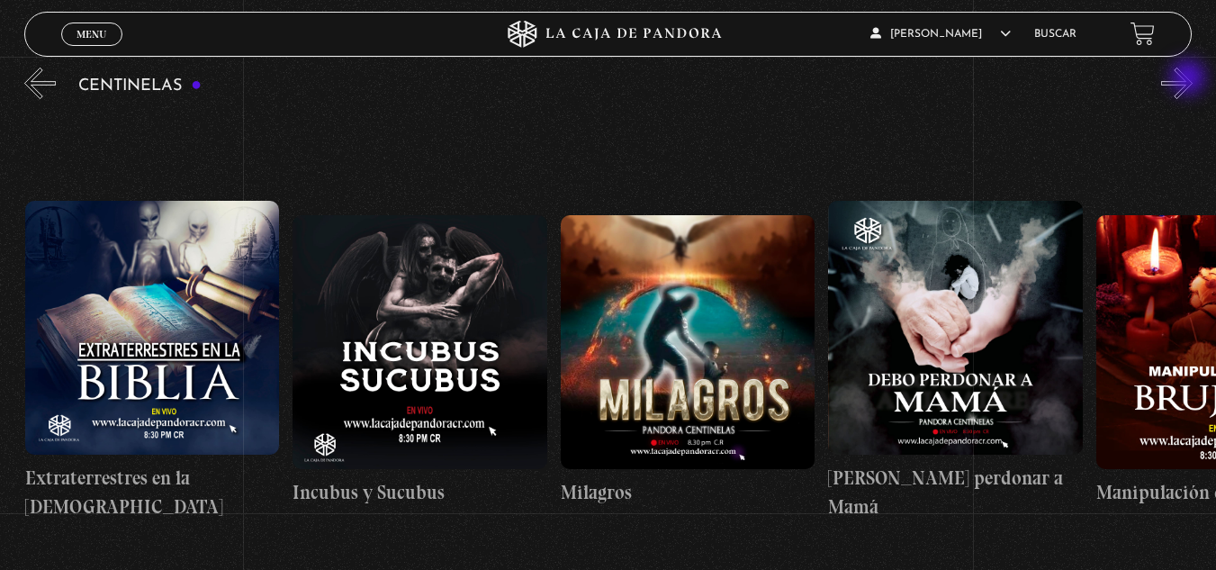
click at [1190, 79] on button "»" at bounding box center [1177, 84] width 32 height 32
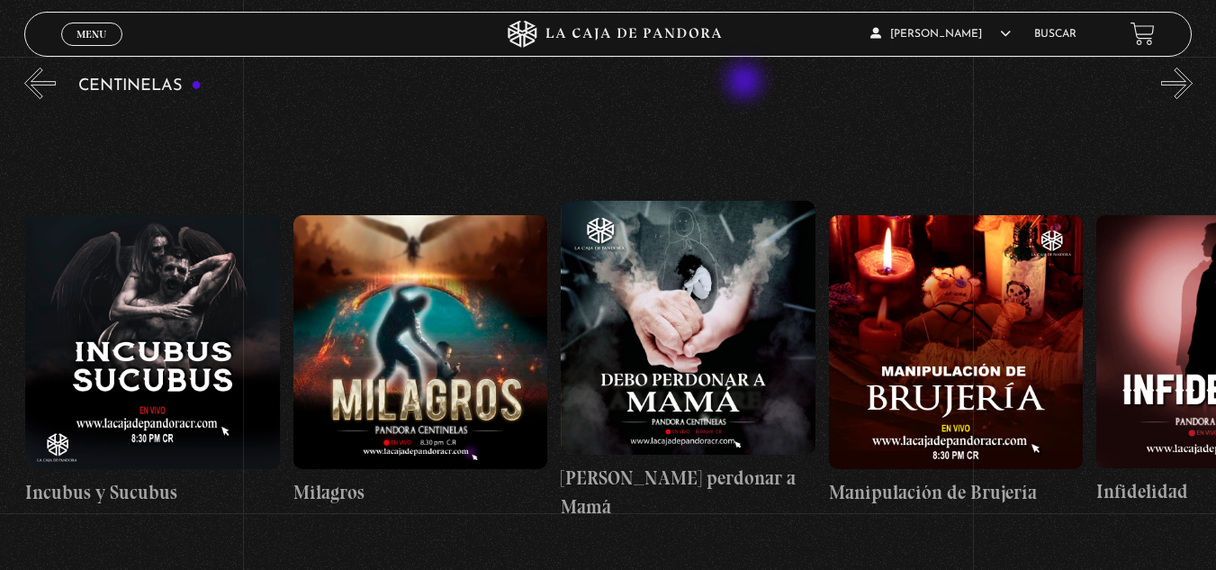
scroll to position [0, 9109]
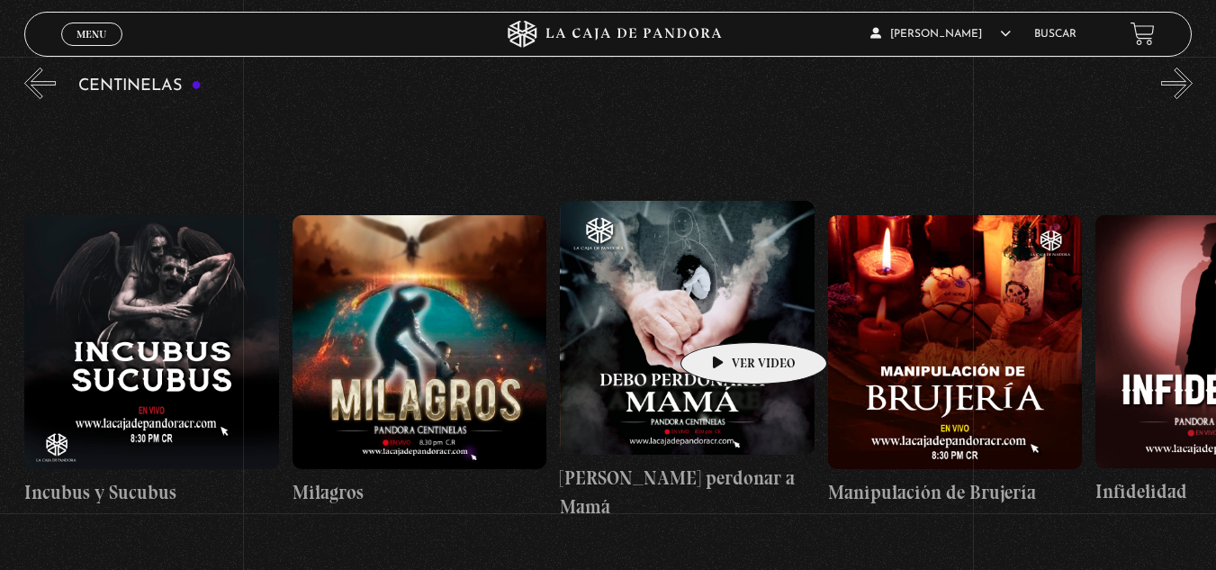
click at [726, 315] on figure at bounding box center [687, 328] width 255 height 255
click at [739, 331] on figure at bounding box center [687, 328] width 255 height 255
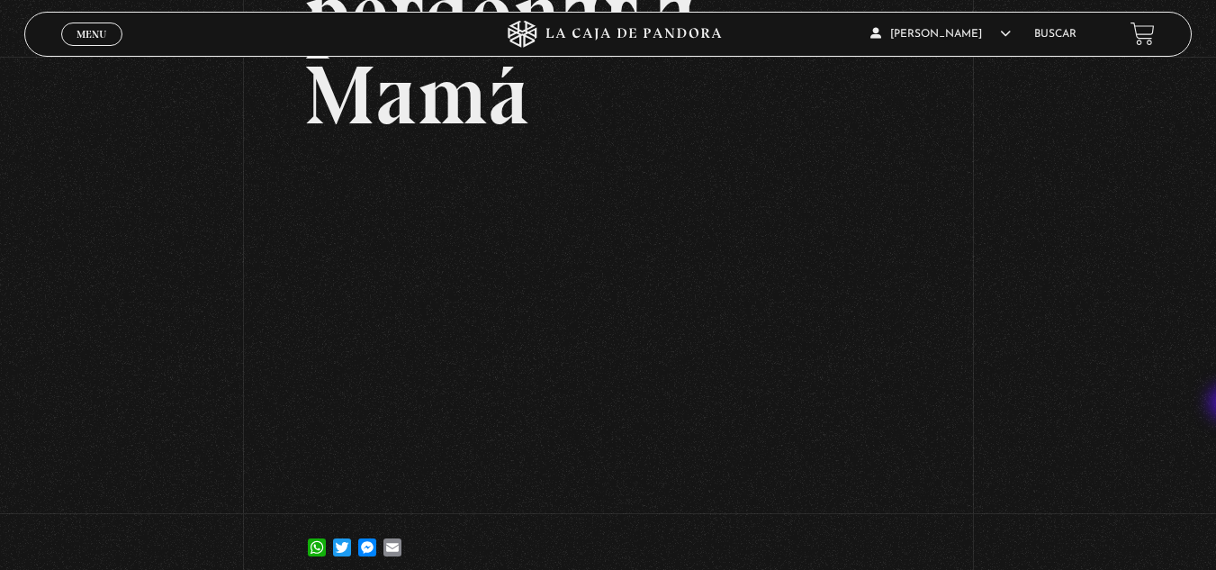
scroll to position [265, 0]
